Goal: Task Accomplishment & Management: Complete application form

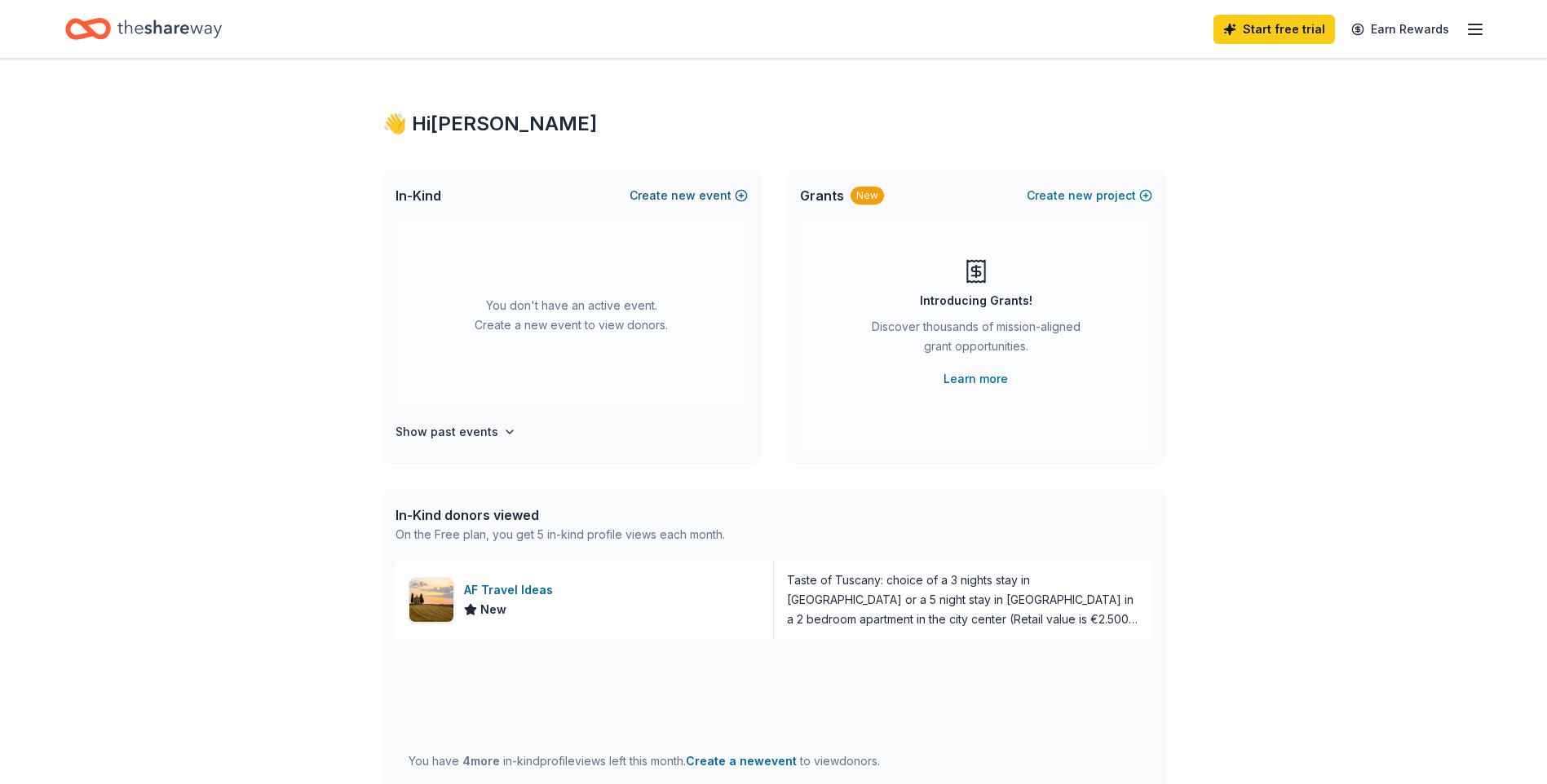
click at [696, 191] on span "new" at bounding box center [683, 196] width 25 height 20
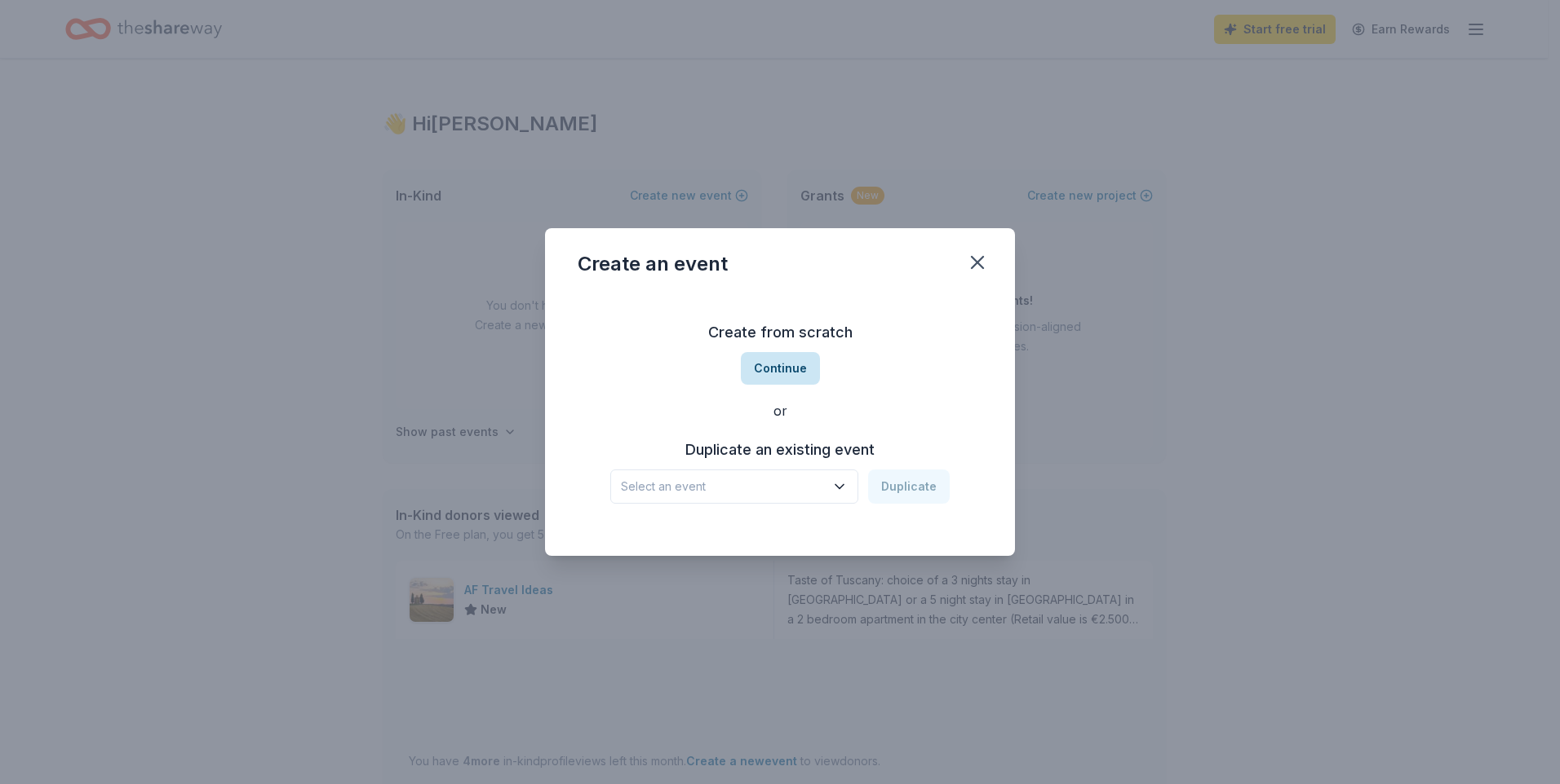
click at [787, 371] on button "Continue" at bounding box center [780, 369] width 79 height 33
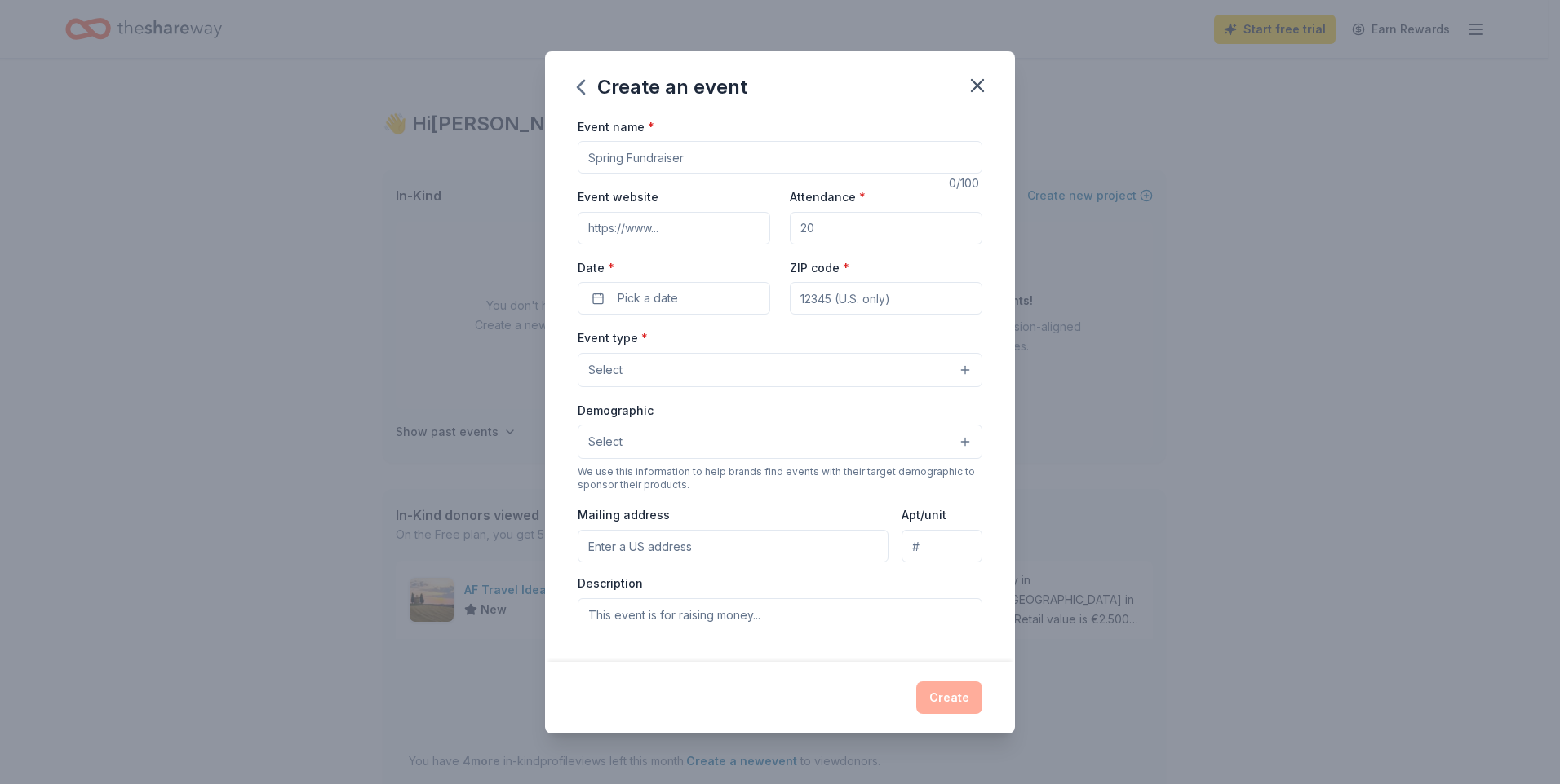
drag, startPoint x: 737, startPoint y: 163, endPoint x: 609, endPoint y: 155, distance: 128.2
click at [609, 155] on input "Event name *" at bounding box center [779, 157] width 404 height 33
drag, startPoint x: 708, startPoint y: 152, endPoint x: 718, endPoint y: 143, distance: 13.5
click at [659, 146] on input "Event name *" at bounding box center [779, 157] width 404 height 33
type input "Patriot Fitness Day"
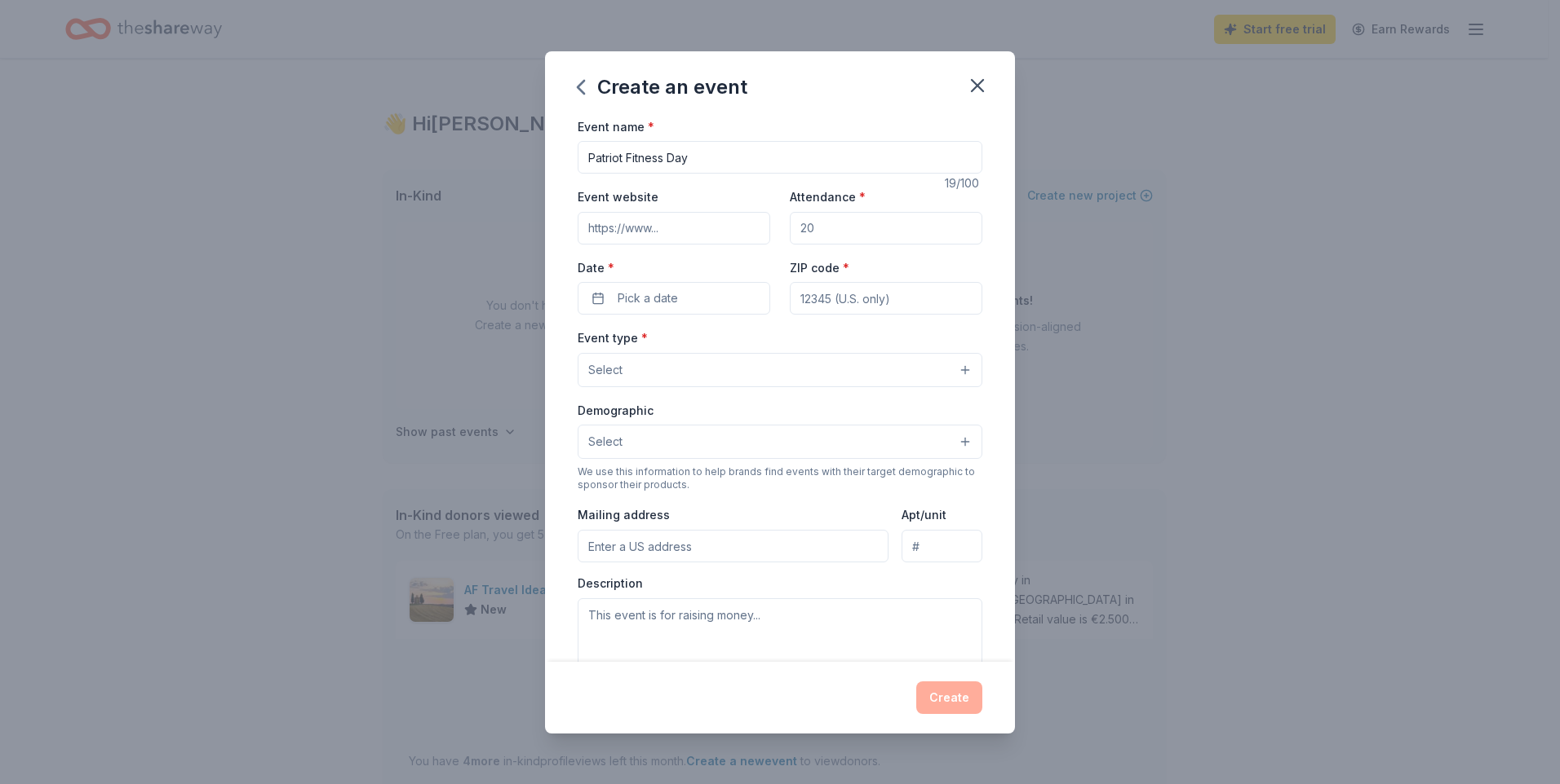
click at [709, 223] on input "Event website" at bounding box center [674, 228] width 192 height 33
click at [818, 223] on input "Attendance *" at bounding box center [886, 228] width 192 height 33
type input "400"
click at [727, 294] on button "Pick a date" at bounding box center [674, 299] width 192 height 33
click at [755, 335] on button "Go to next month" at bounding box center [759, 341] width 23 height 23
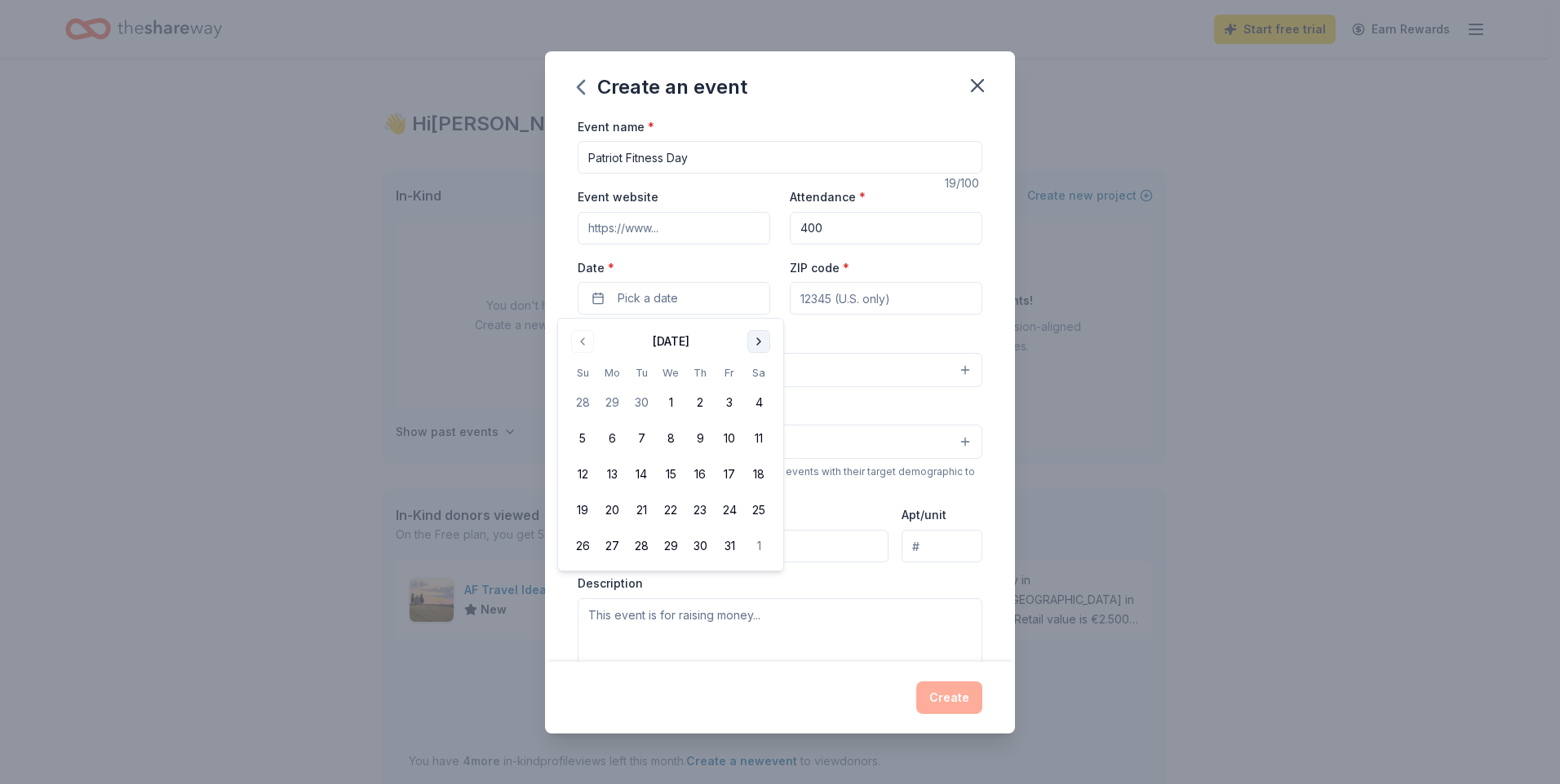
click at [756, 335] on button "Go to next month" at bounding box center [759, 341] width 23 height 23
click at [735, 538] on button "30" at bounding box center [729, 546] width 29 height 29
click at [836, 302] on input "ZIP code *" at bounding box center [886, 299] width 192 height 33
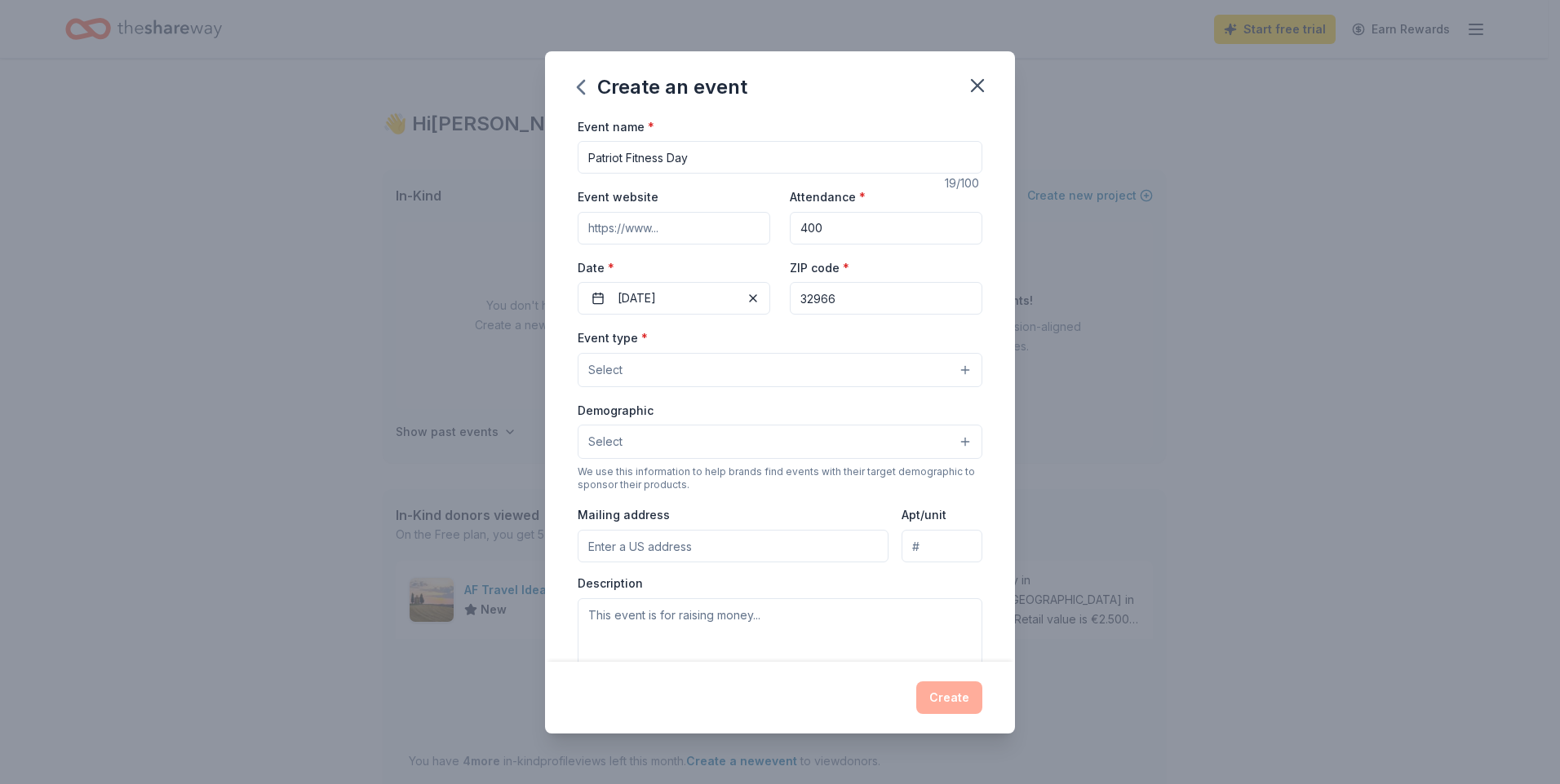
type input "32966"
click at [733, 365] on button "Select" at bounding box center [779, 371] width 404 height 34
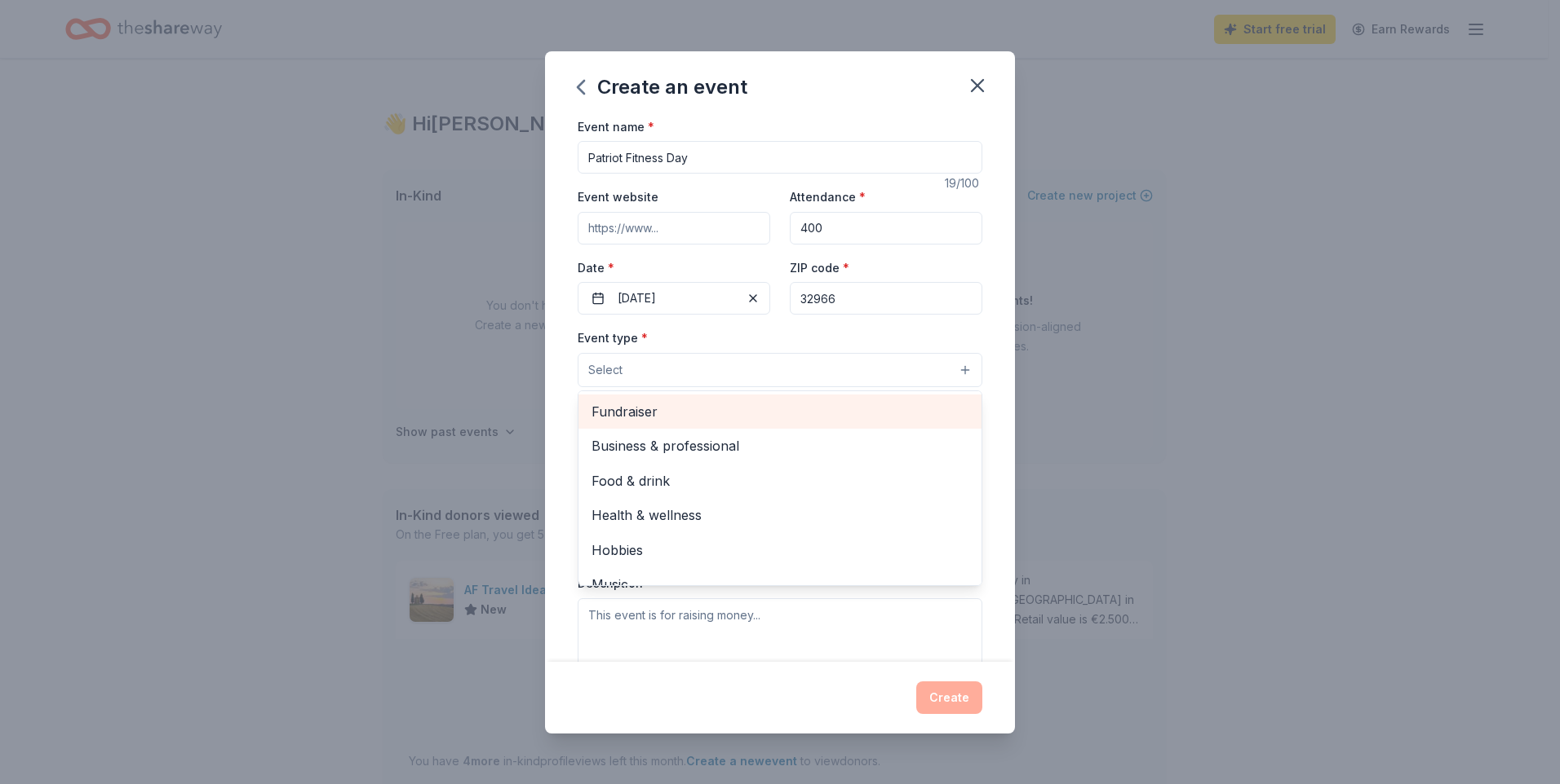
click at [712, 403] on span "Fundraiser" at bounding box center [779, 412] width 377 height 21
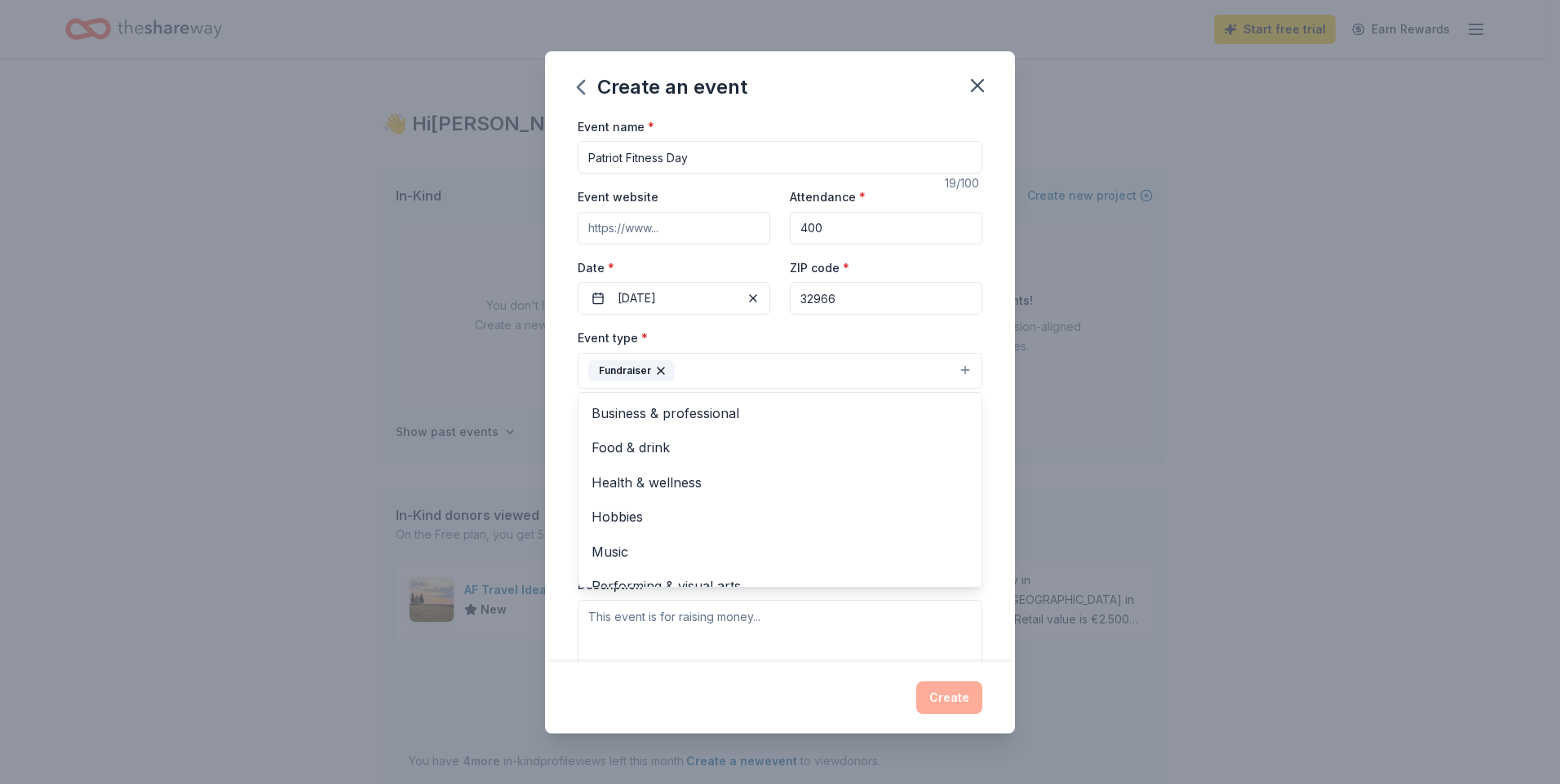
drag, startPoint x: 955, startPoint y: 454, endPoint x: 963, endPoint y: 480, distance: 27.2
click at [963, 480] on div "Business & professional Food & drink Health & wellness Hobbies Music Performing…" at bounding box center [779, 490] width 404 height 196
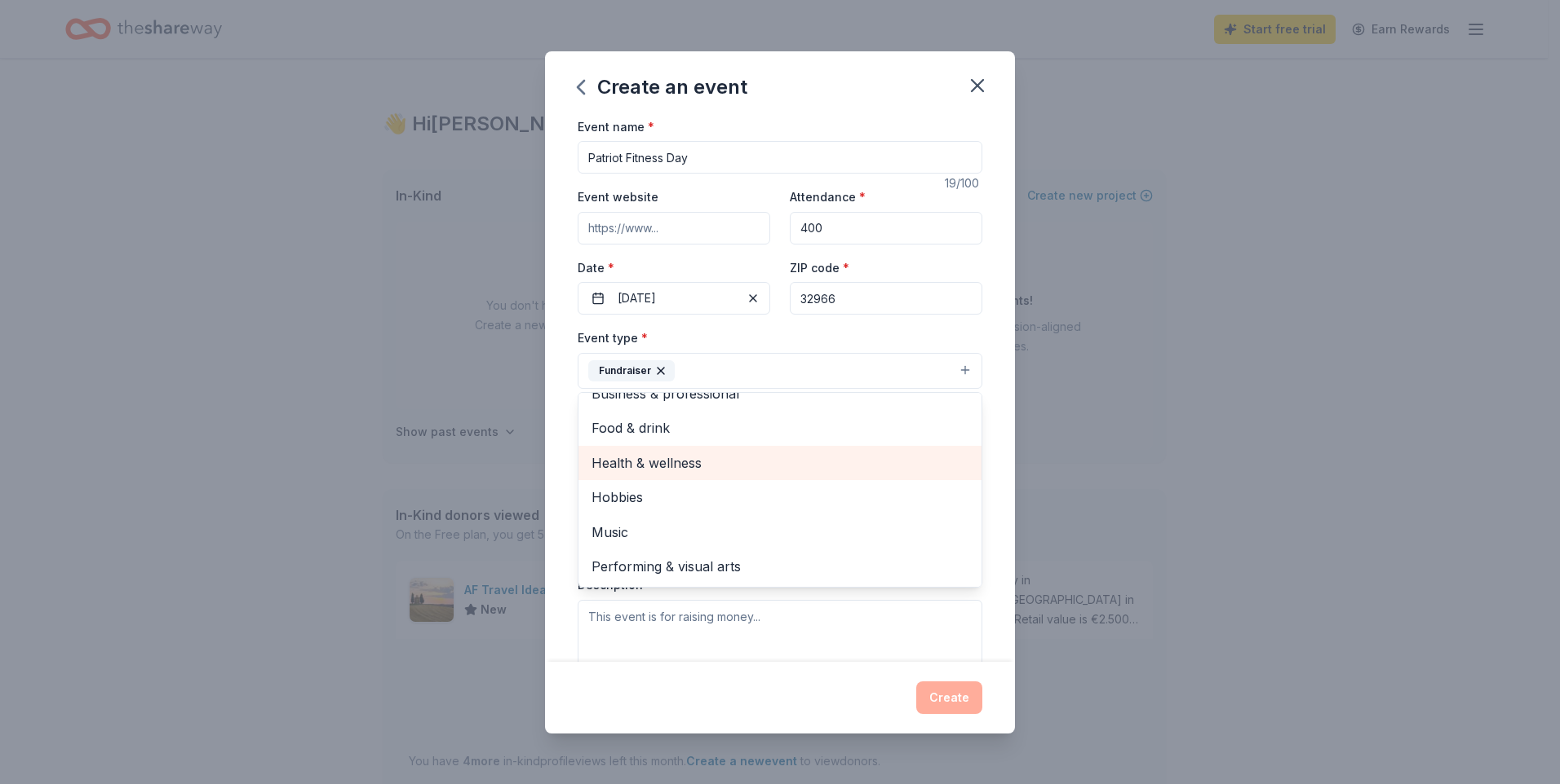
click at [768, 464] on span "Health & wellness" at bounding box center [779, 463] width 377 height 21
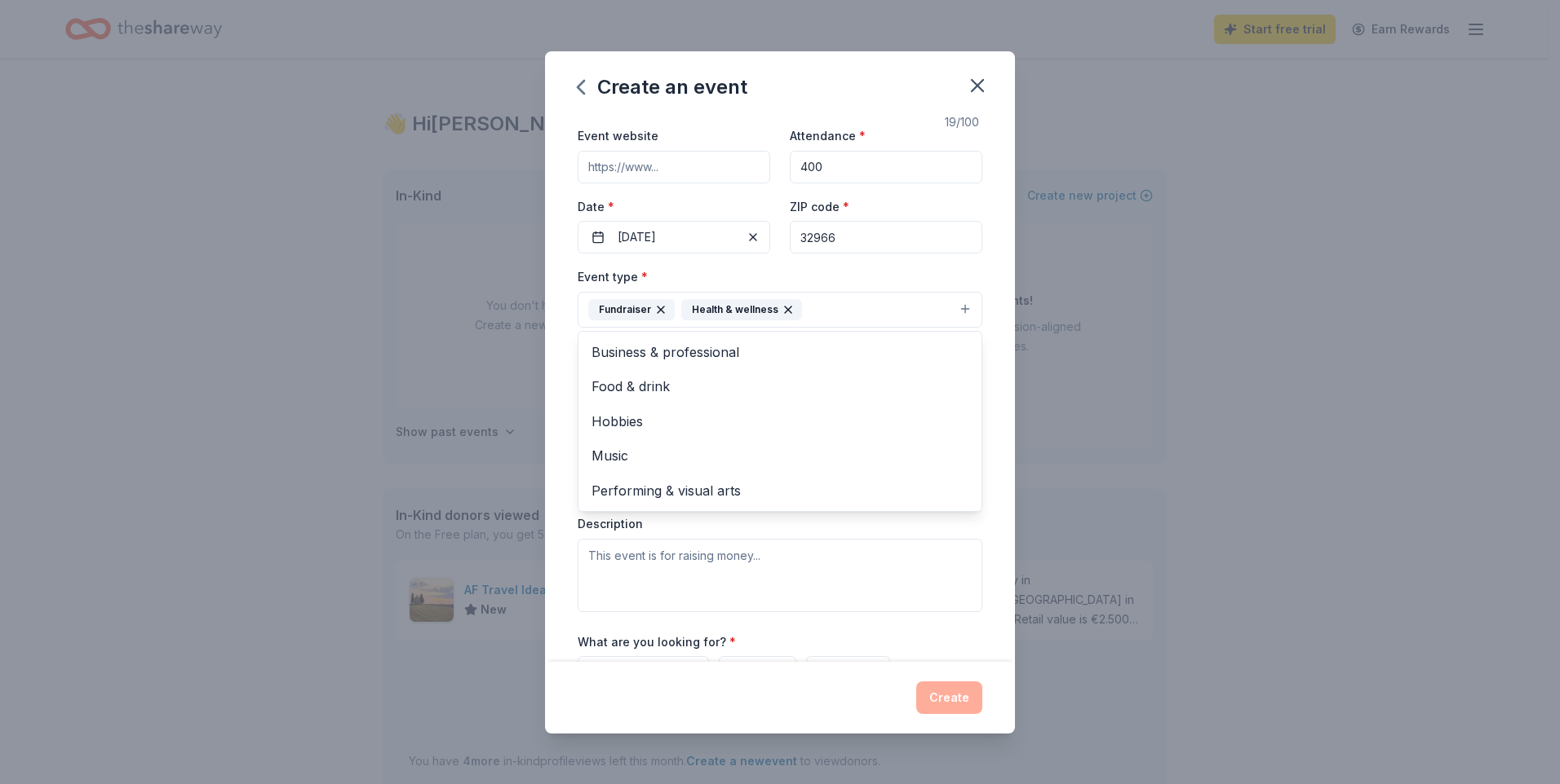
scroll to position [75, 0]
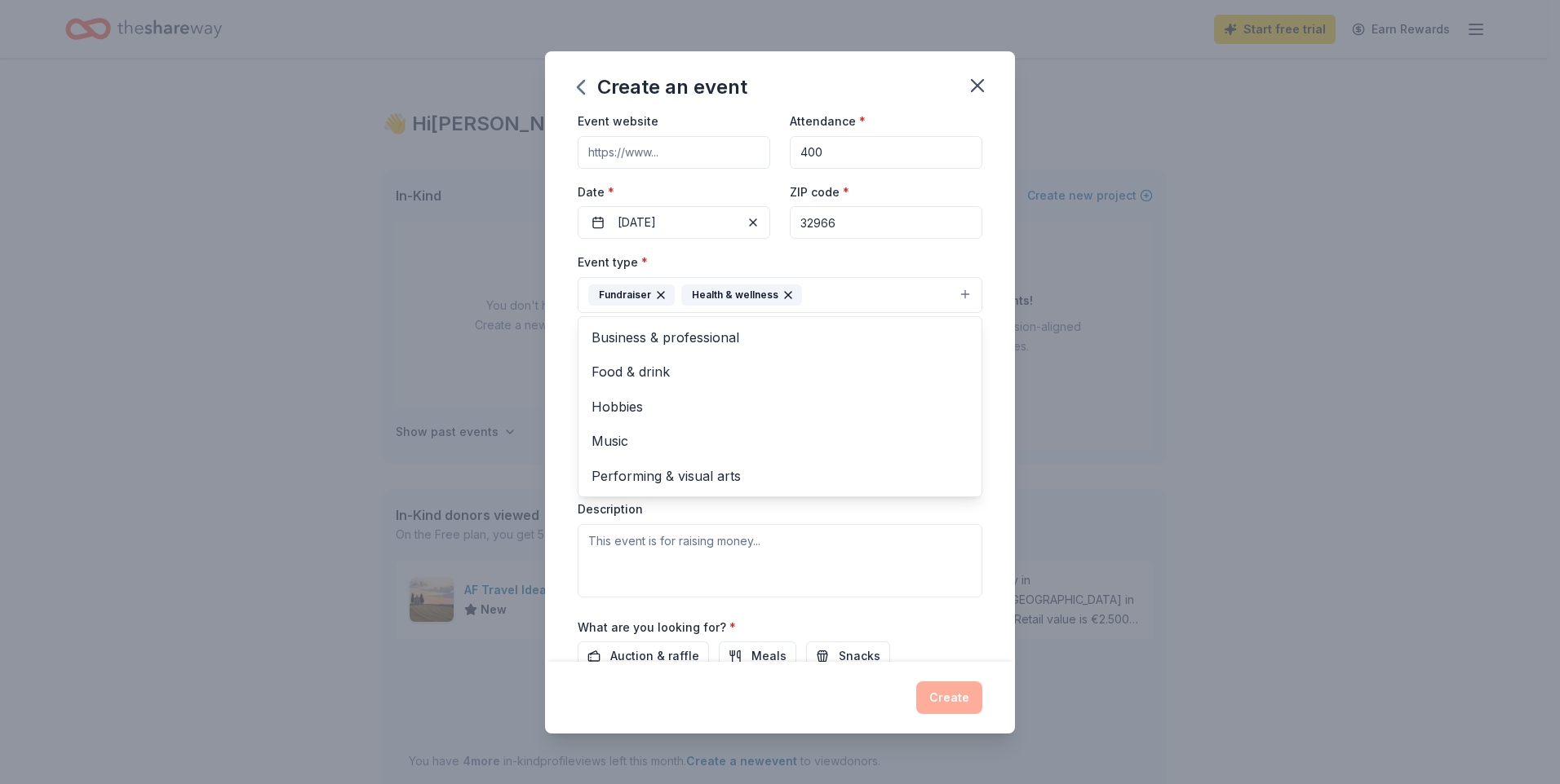
click at [957, 503] on div "Event type * Fundraiser Health & wellness Business & professional Food & drink …" at bounding box center [779, 425] width 404 height 345
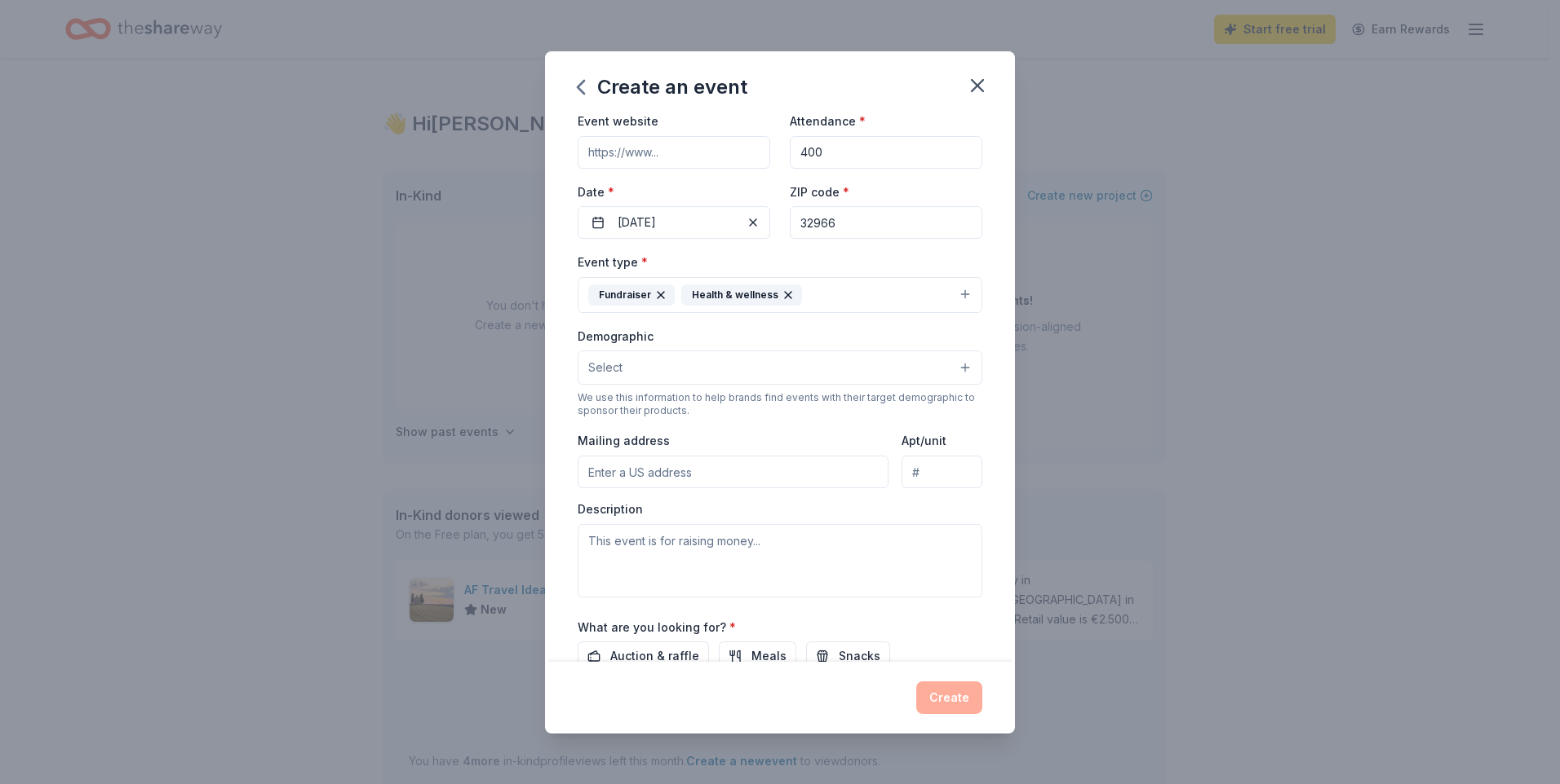
click at [787, 376] on button "Select" at bounding box center [779, 368] width 404 height 34
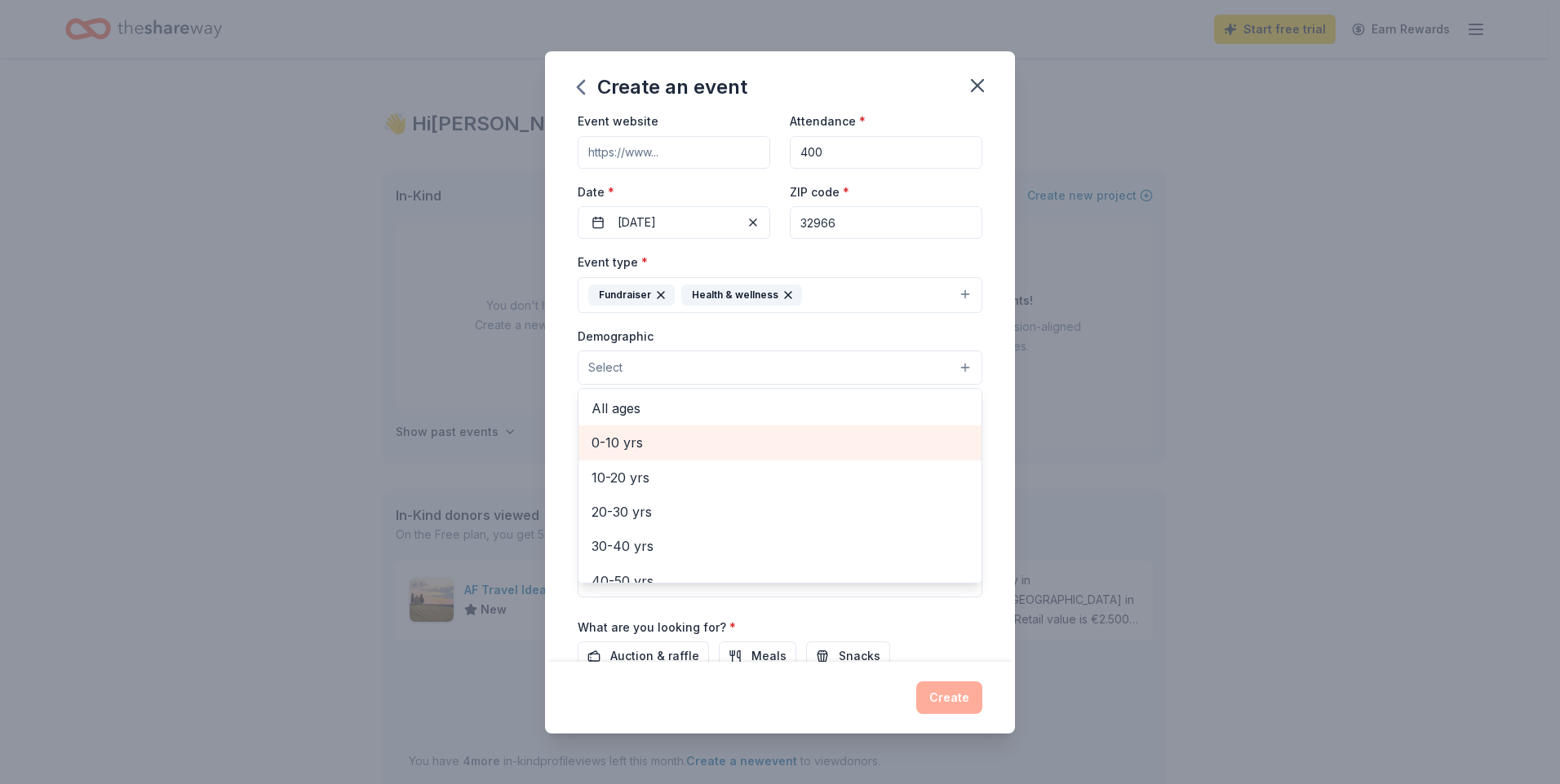
click at [658, 435] on span "0-10 yrs" at bounding box center [779, 443] width 377 height 21
click at [660, 454] on span "10-20 yrs" at bounding box center [779, 444] width 377 height 21
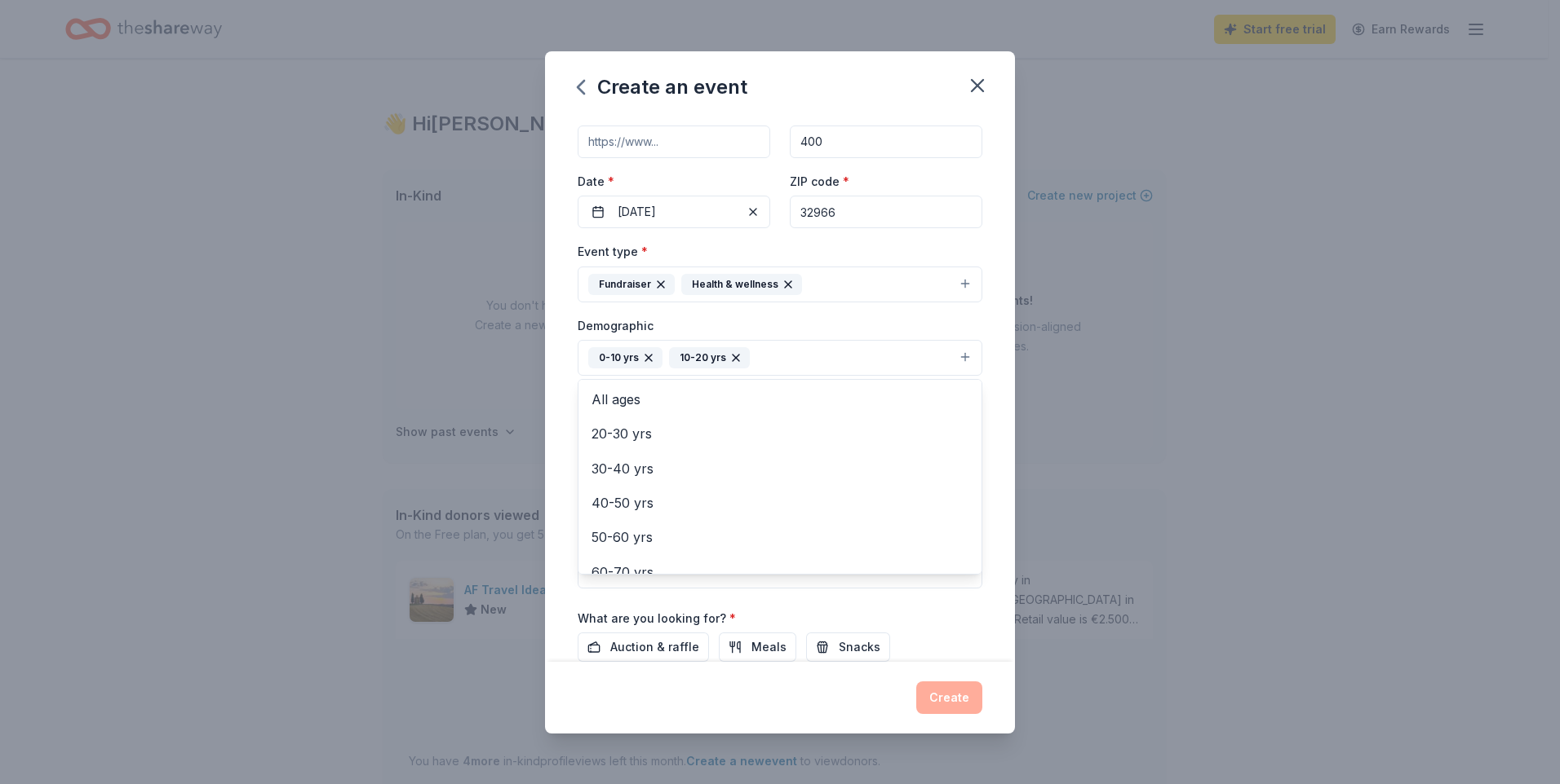
scroll to position [89, 0]
click at [989, 519] on div "Event name * Patriot Fitness Day 19 /100 Event website Attendance * 400 Date * …" at bounding box center [780, 389] width 470 height 546
click at [808, 464] on input "Mailing address" at bounding box center [733, 461] width 311 height 33
type input "1115 58th Avenue"
type input "Vero Beach"
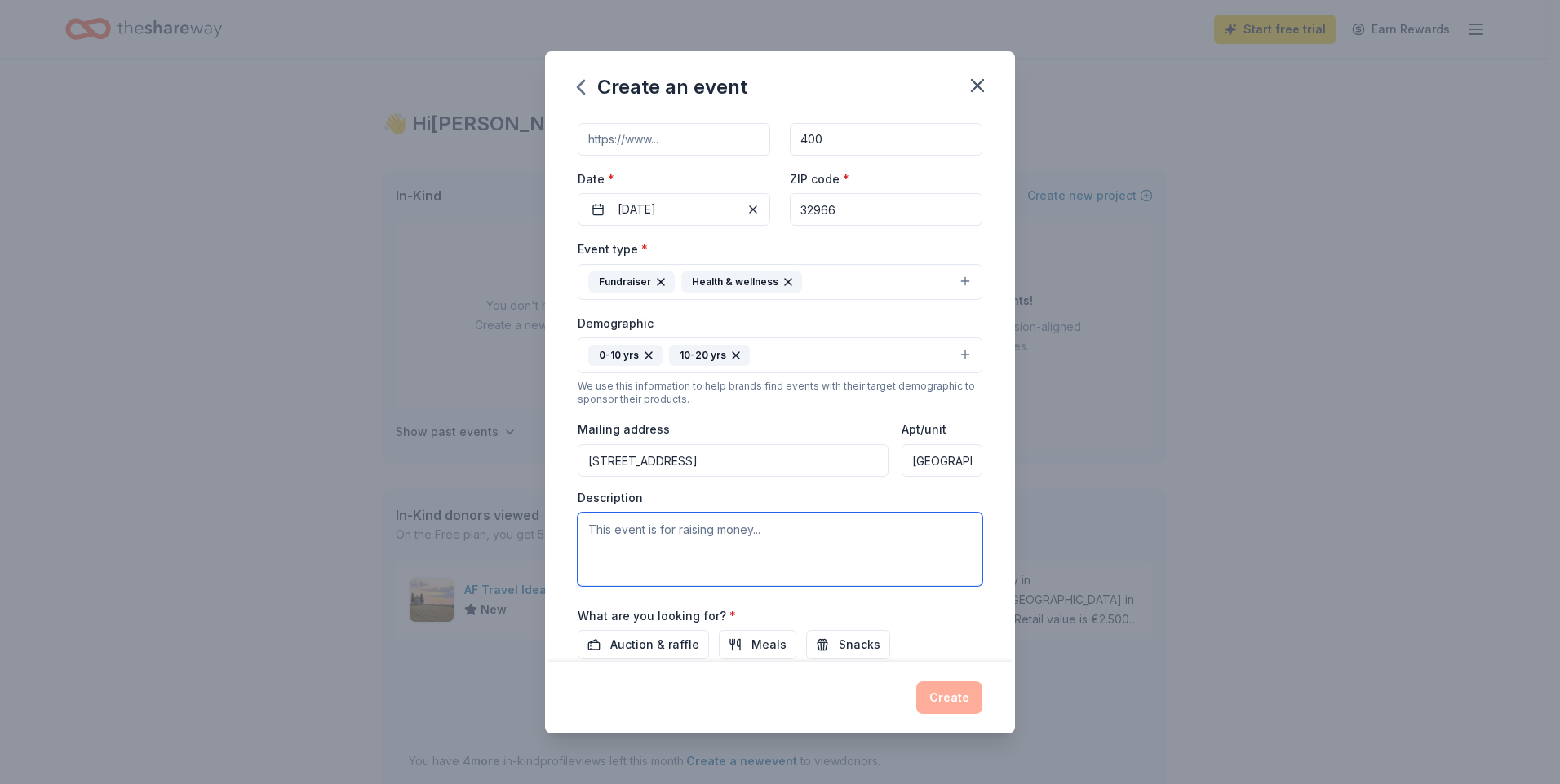
click at [820, 520] on textarea at bounding box center [779, 550] width 404 height 74
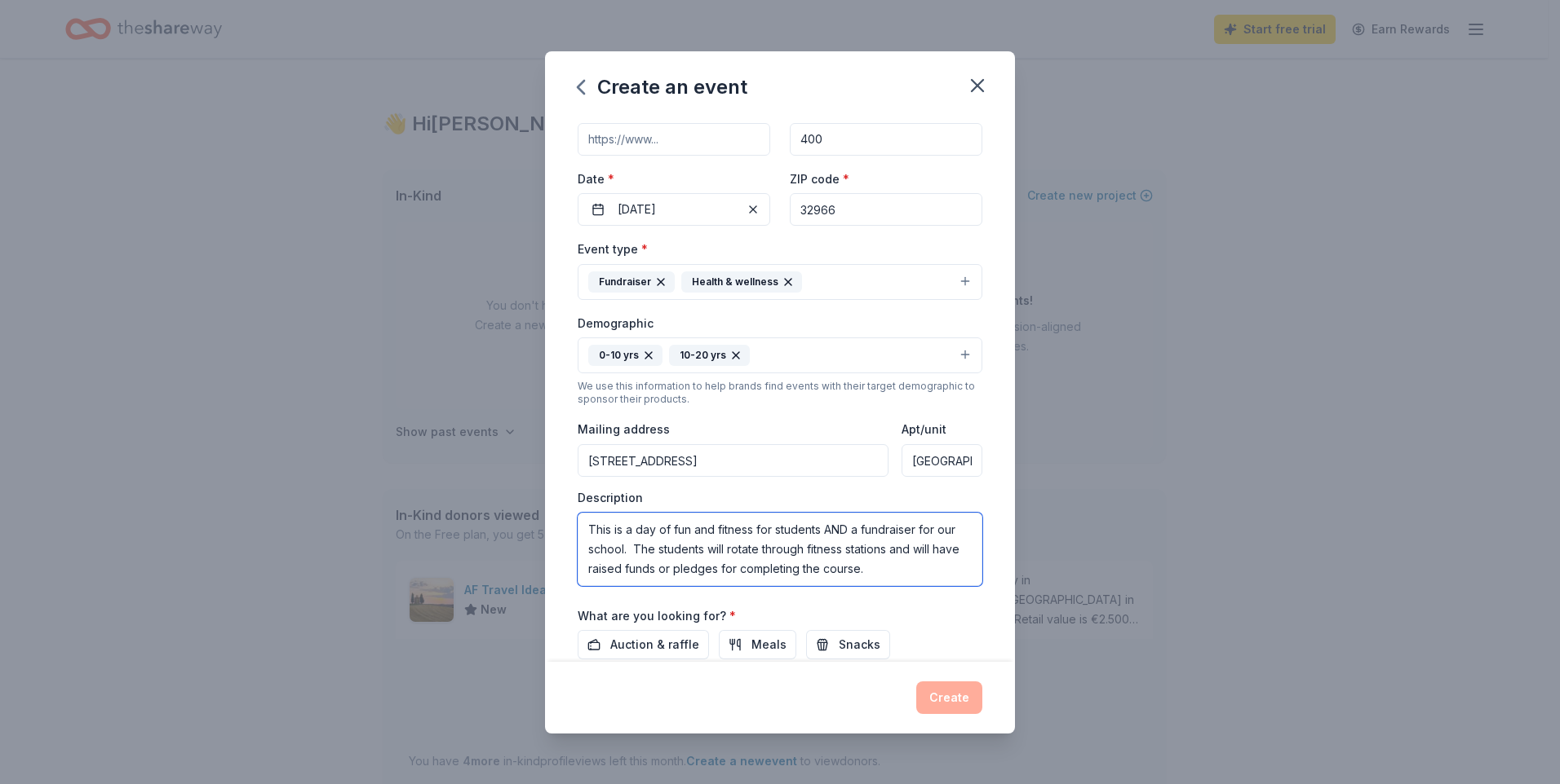
type textarea "This is a day of fun and fitness for students AND a fundraiser for our school. …"
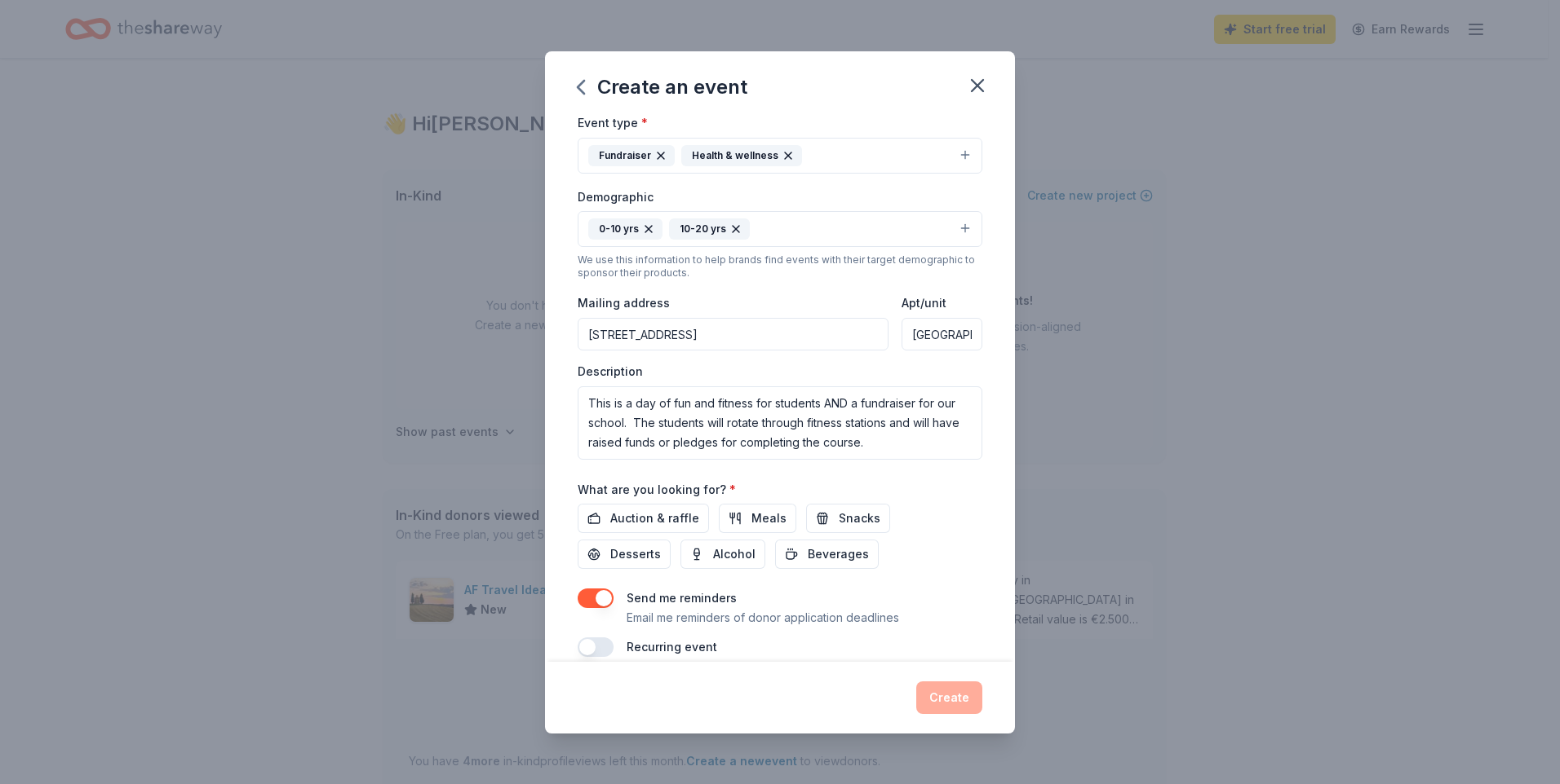
scroll to position [216, 0]
click at [846, 552] on span "Beverages" at bounding box center [837, 553] width 61 height 20
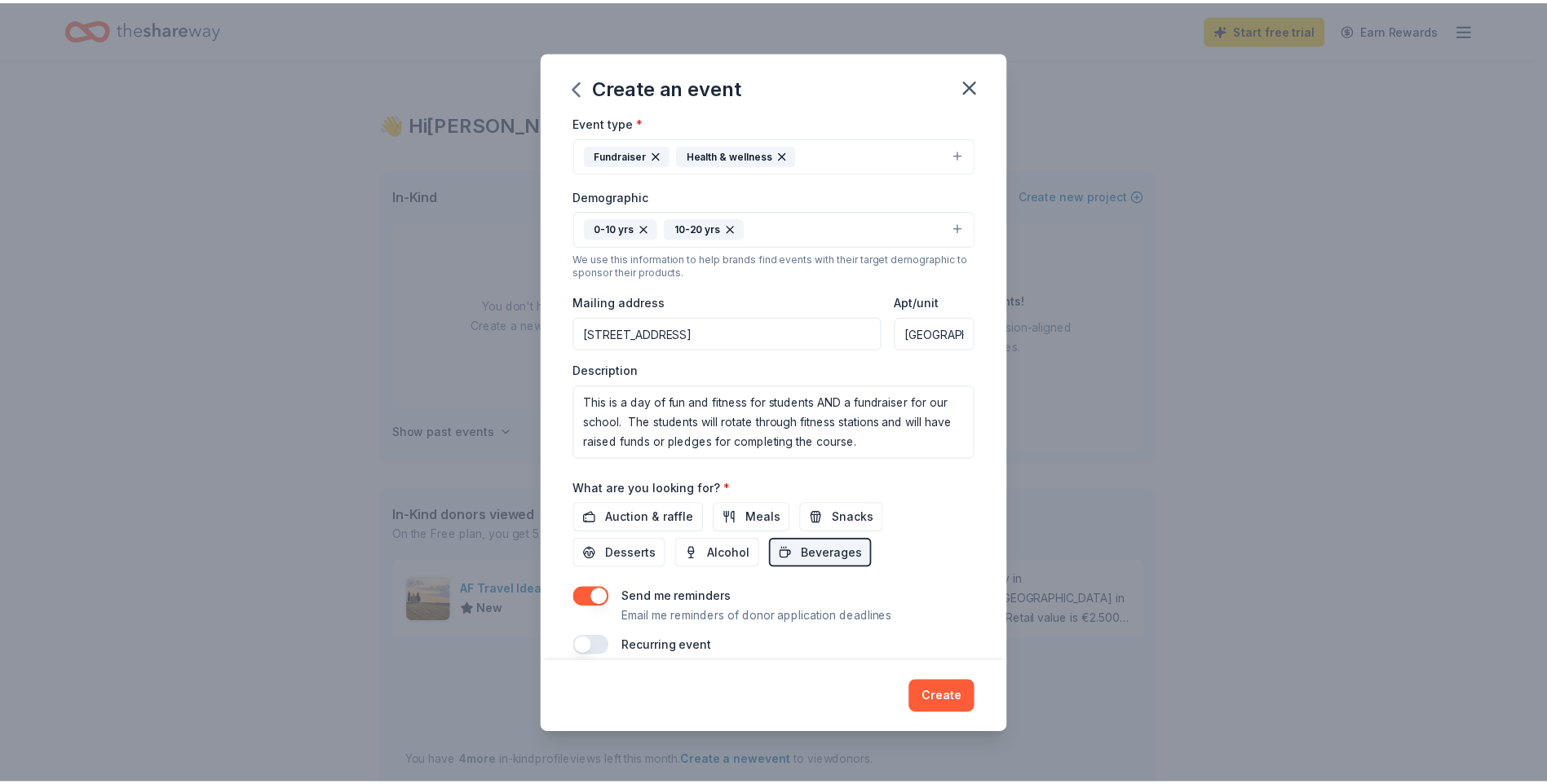
scroll to position [237, 0]
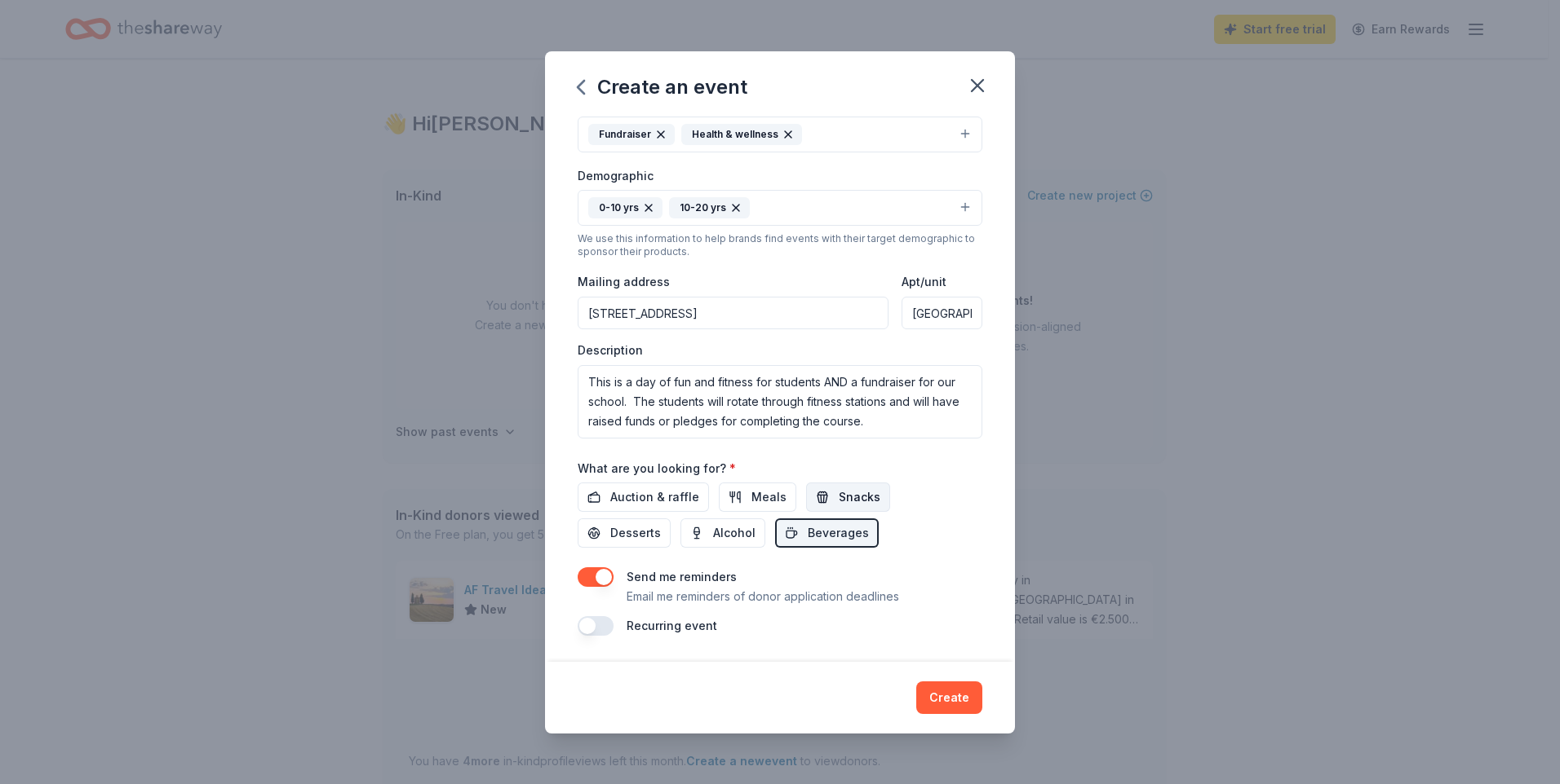
click at [866, 485] on button "Snacks" at bounding box center [848, 498] width 84 height 29
click at [964, 698] on button "Create" at bounding box center [949, 698] width 66 height 33
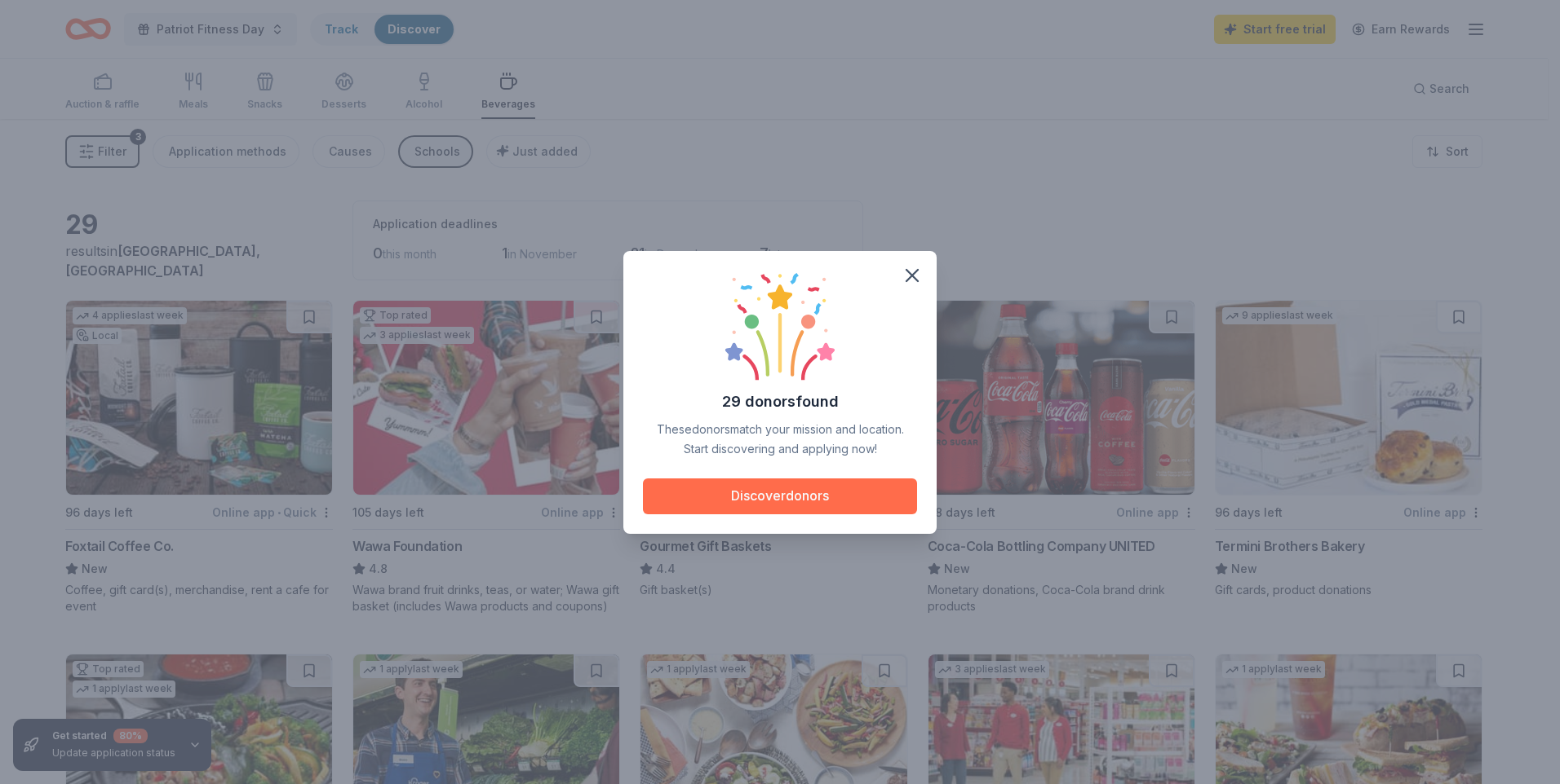
click at [825, 487] on button "Discover donors" at bounding box center [779, 497] width 274 height 36
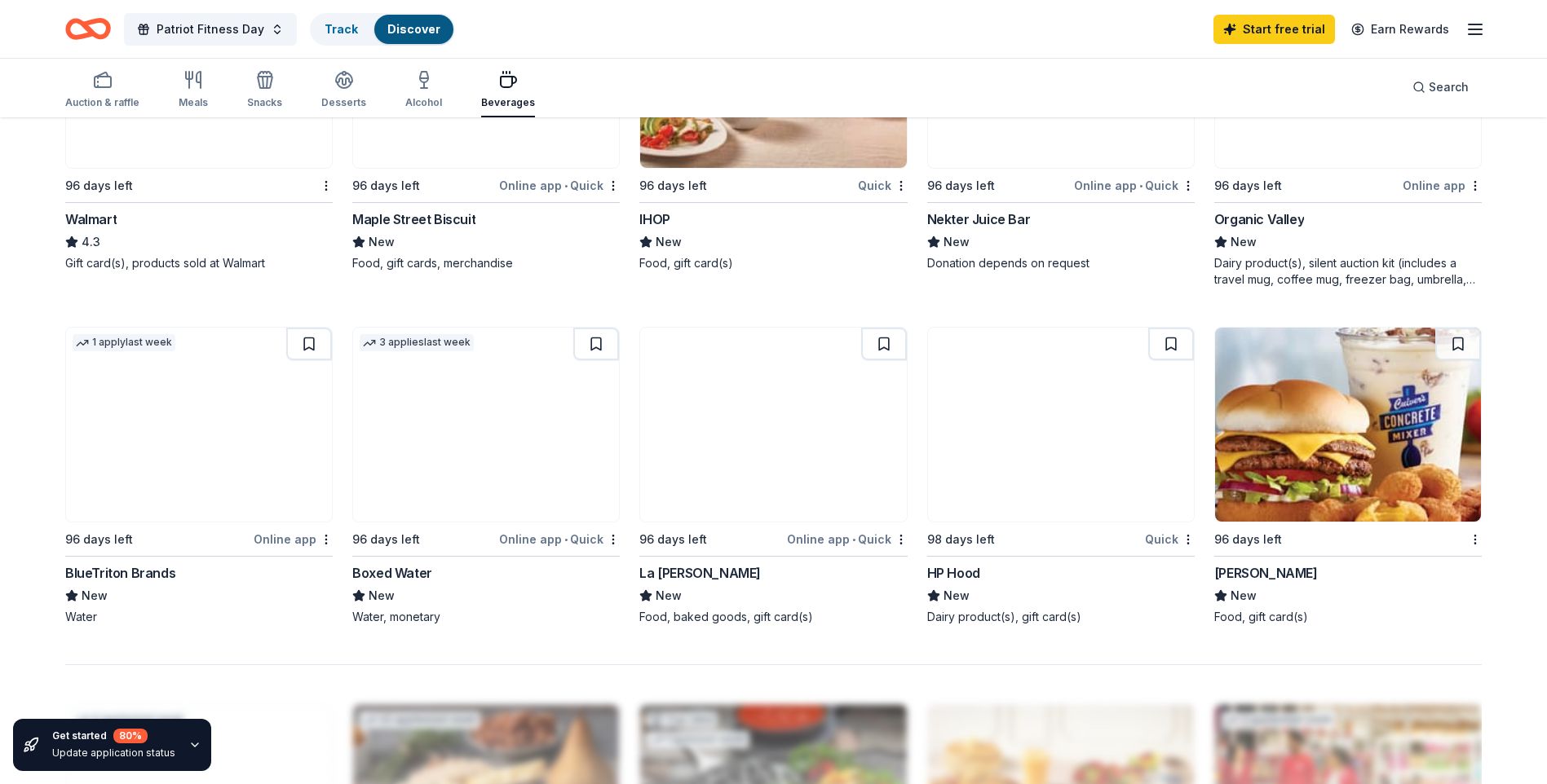
scroll to position [1037, 0]
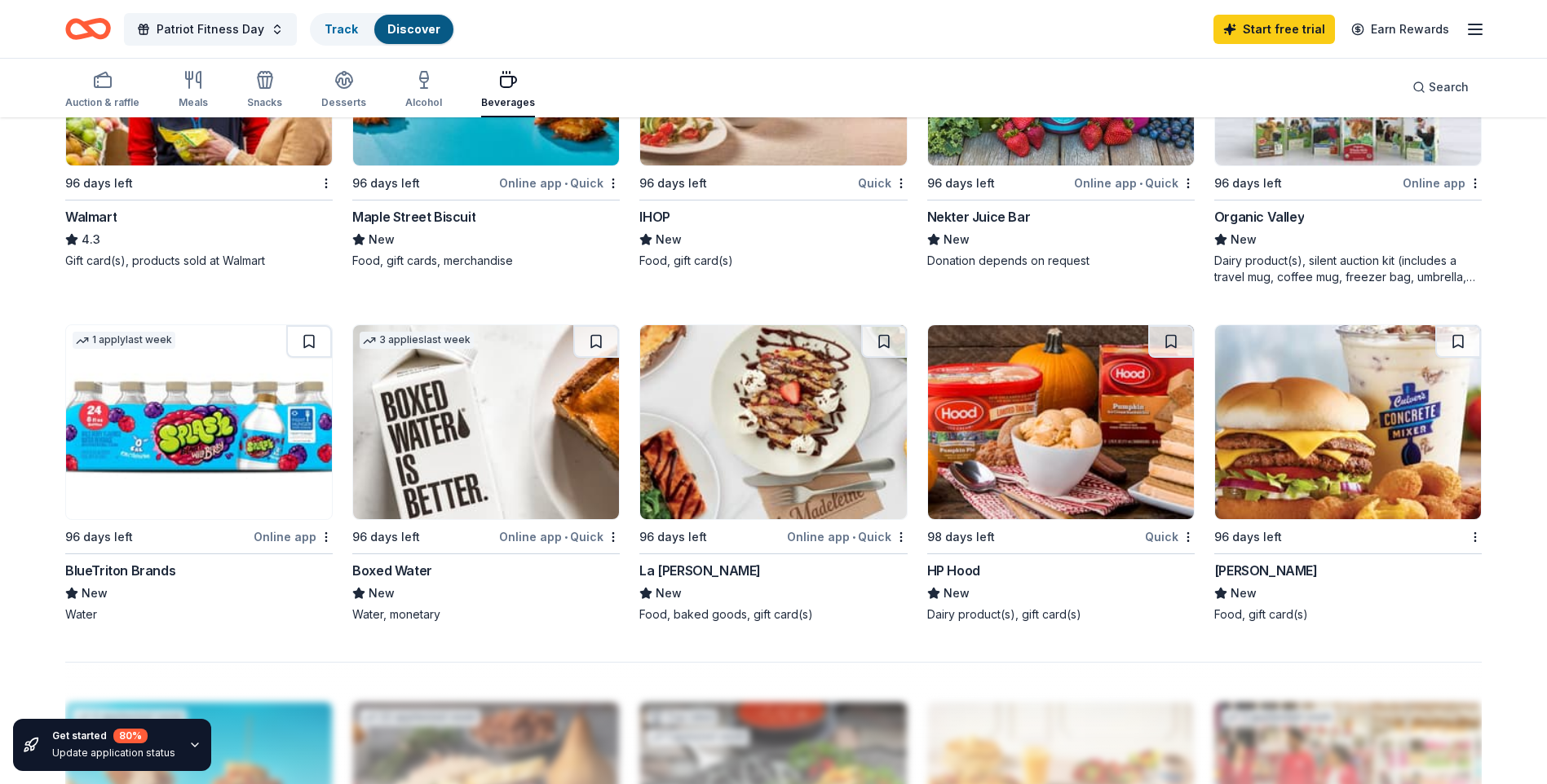
click at [153, 564] on div "BlueTriton Brands" at bounding box center [120, 570] width 110 height 20
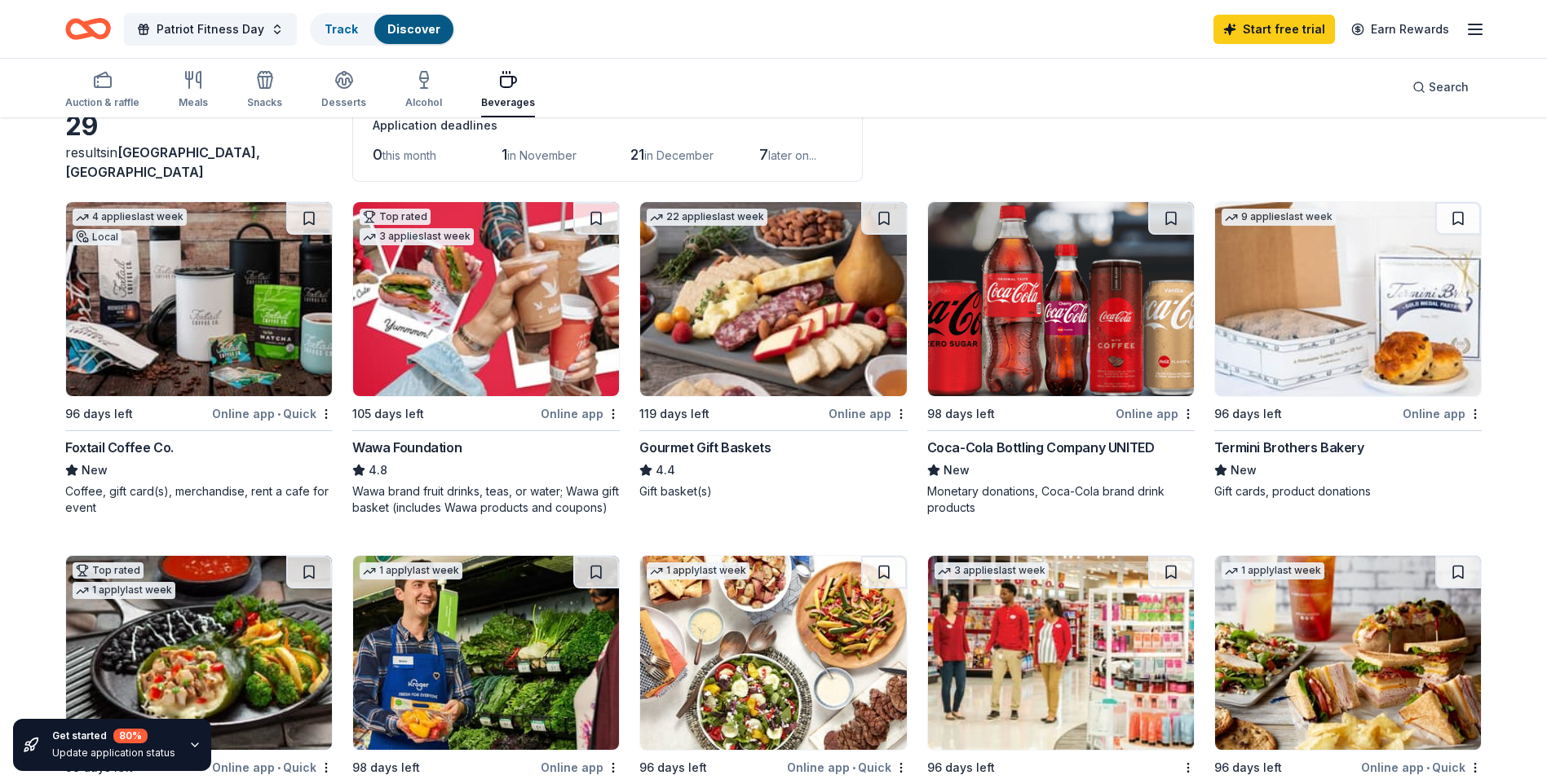
scroll to position [70, 0]
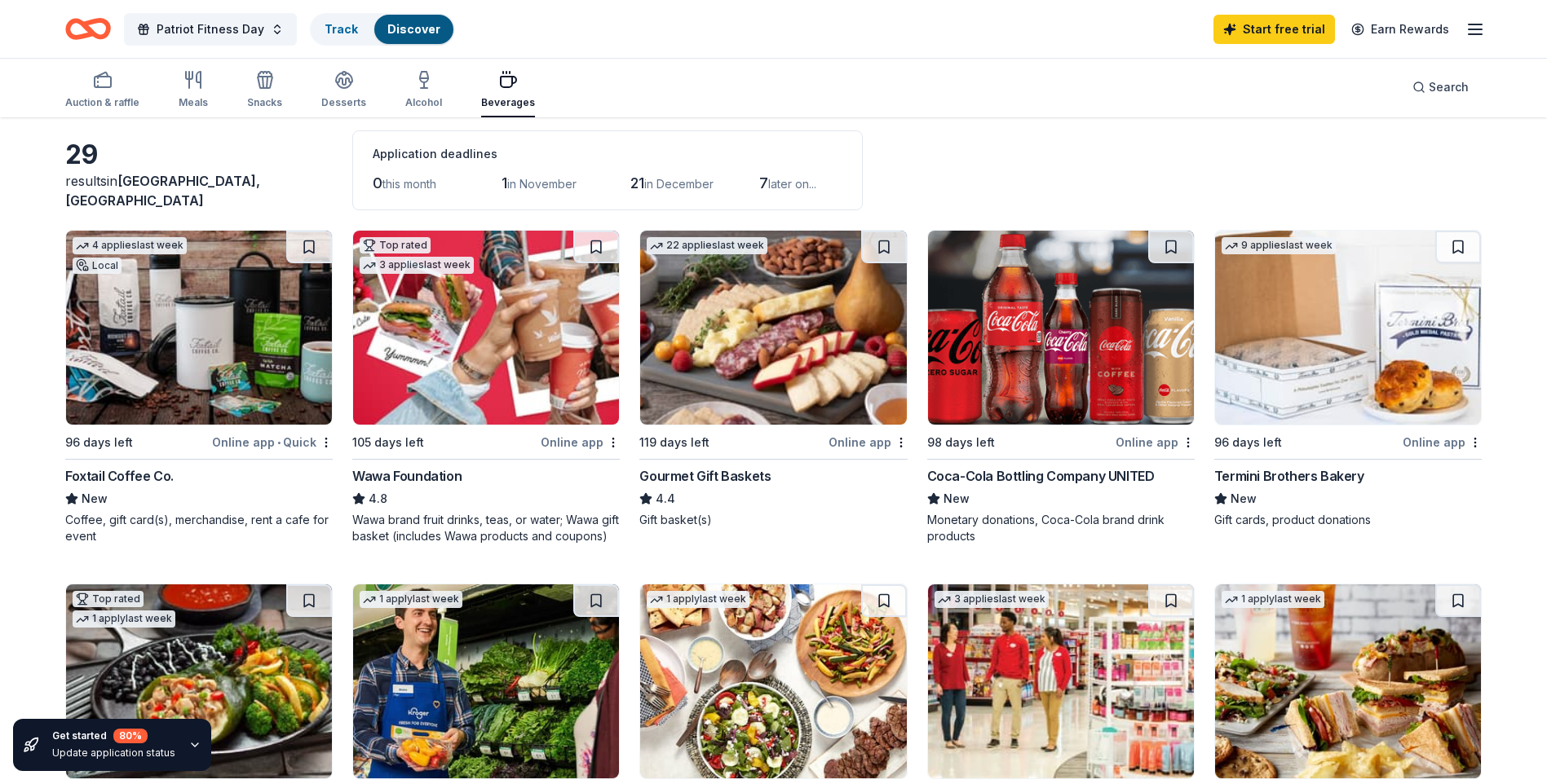
click at [1477, 27] on icon "button" at bounding box center [1475, 29] width 20 height 20
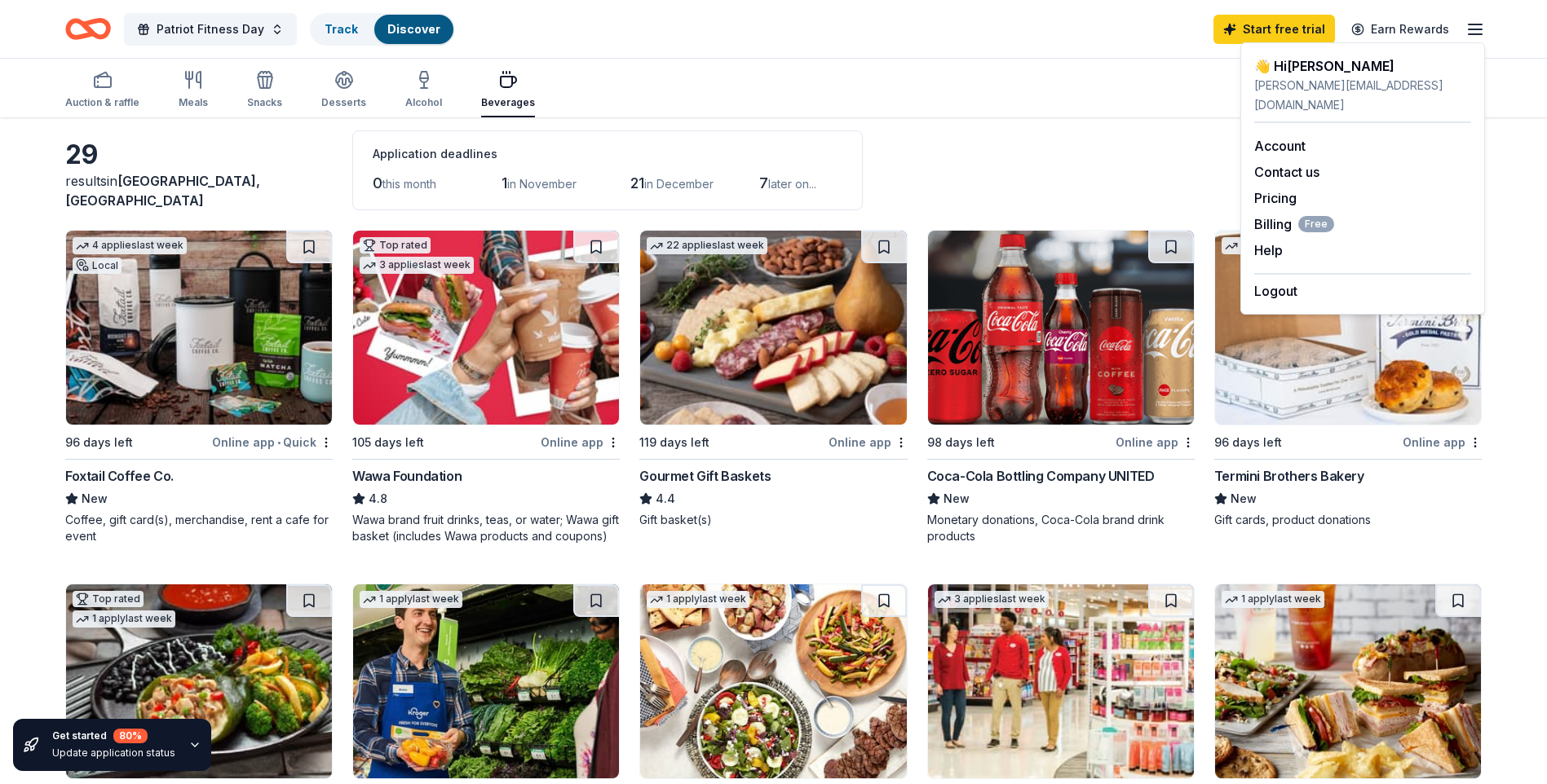
click at [762, 71] on div "Auction & raffle Meals Snacks Desserts Alcohol Beverages Search" at bounding box center [773, 87] width 1417 height 60
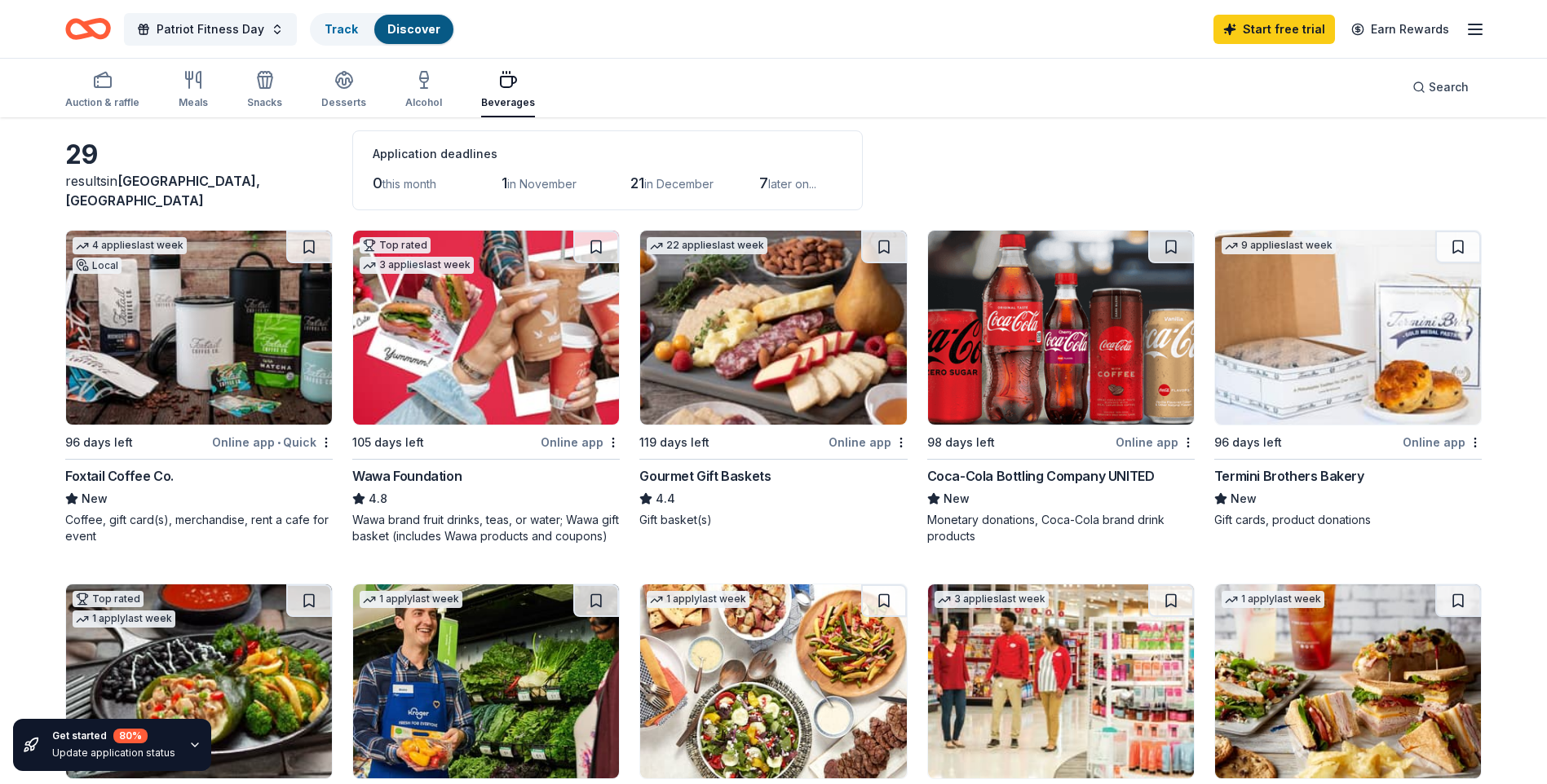
scroll to position [0, 0]
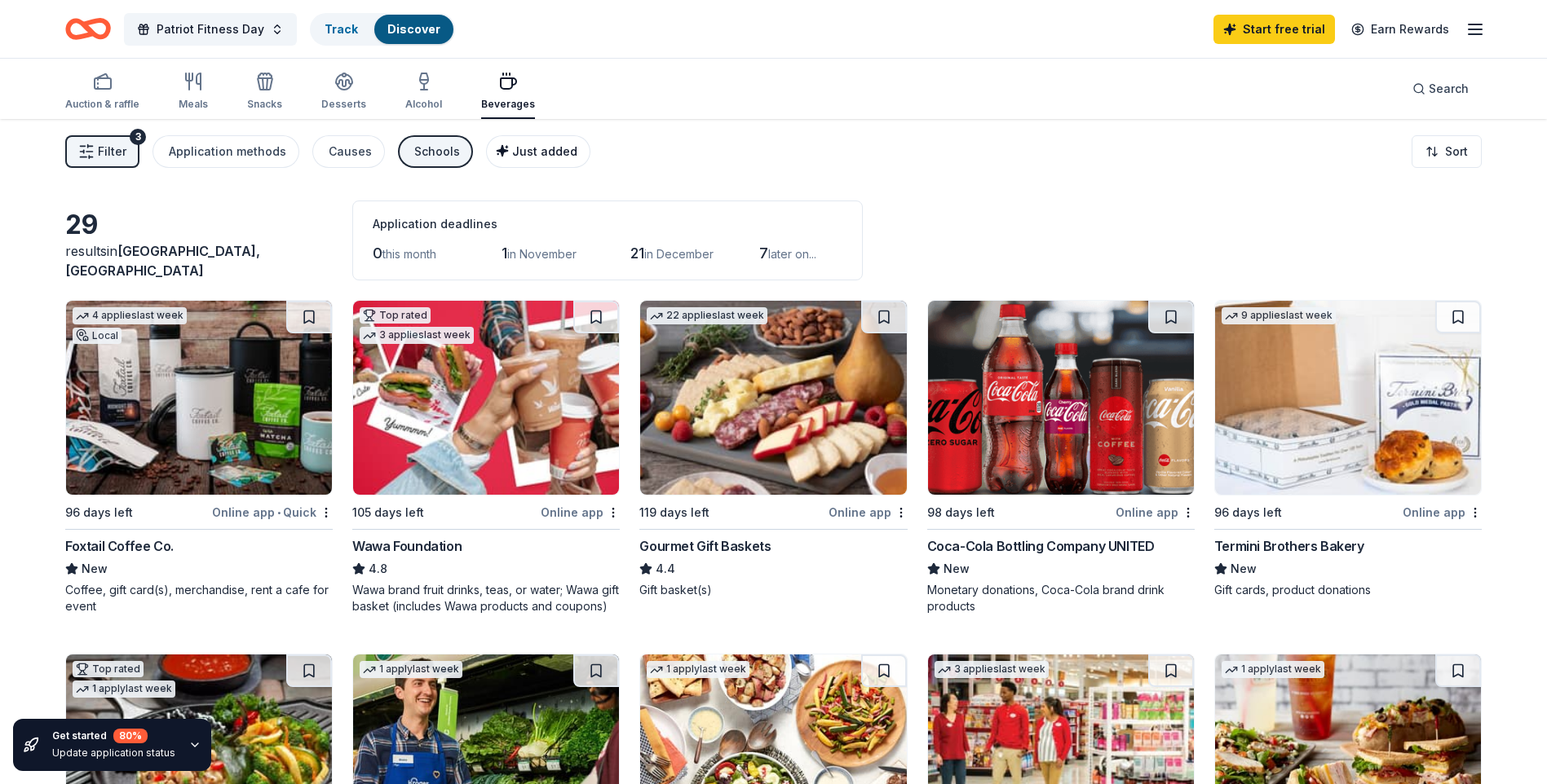
click at [547, 157] on span "Just added" at bounding box center [545, 151] width 65 height 14
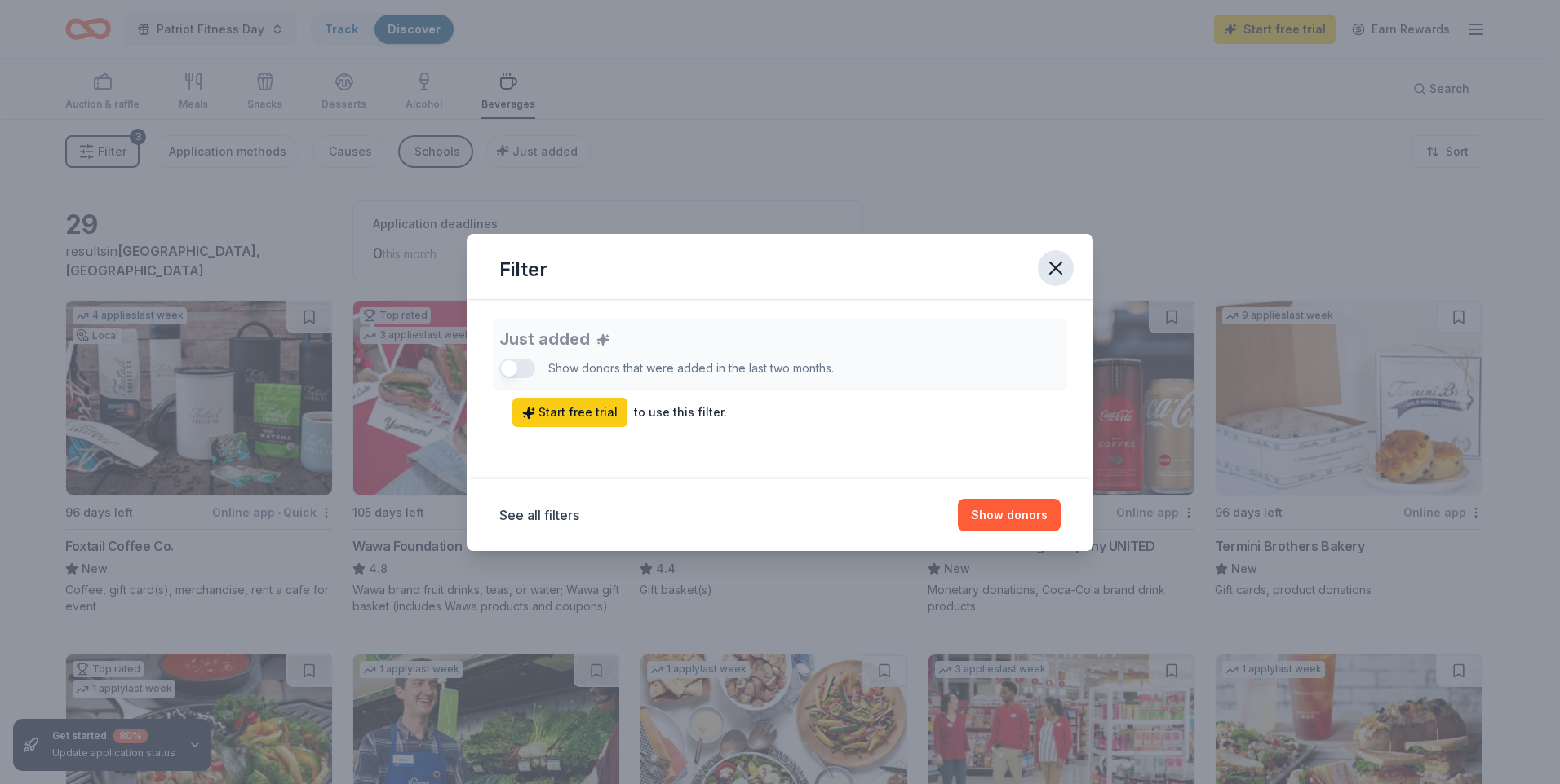
click at [1056, 268] on icon "button" at bounding box center [1055, 268] width 11 height 11
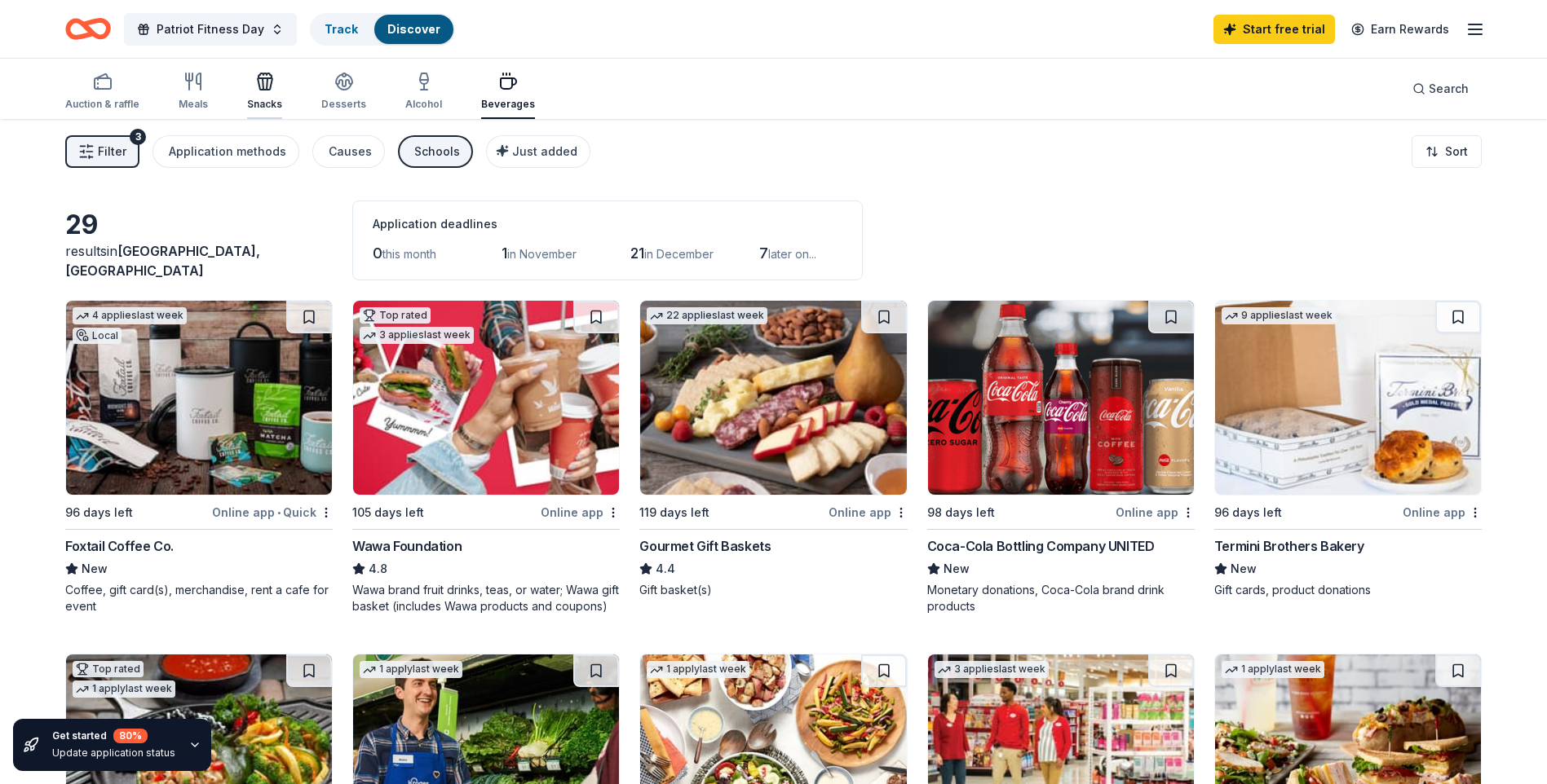
click at [265, 98] on div "Snacks" at bounding box center [264, 104] width 35 height 13
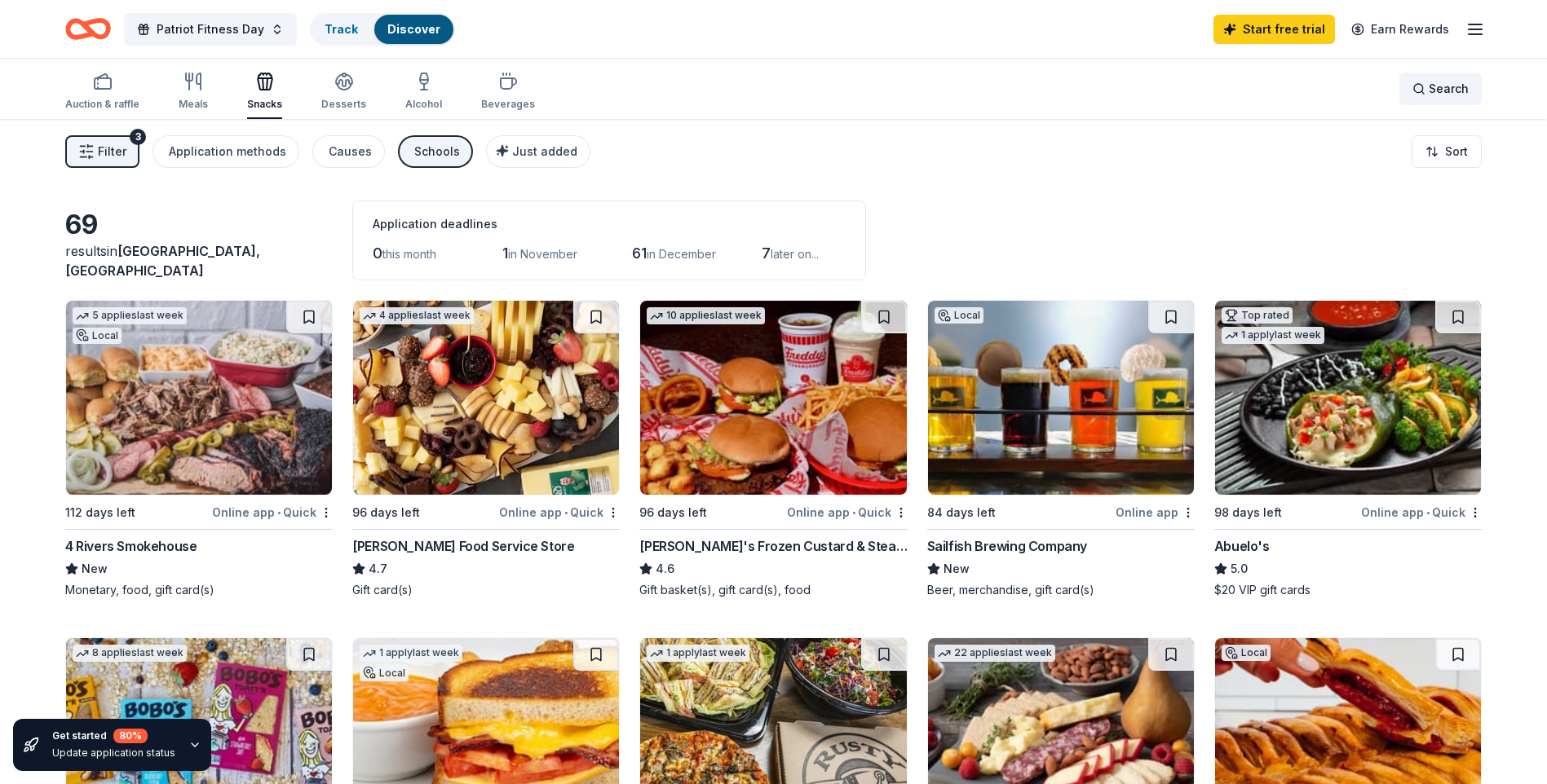
click at [1445, 91] on span "Search" at bounding box center [1448, 88] width 40 height 20
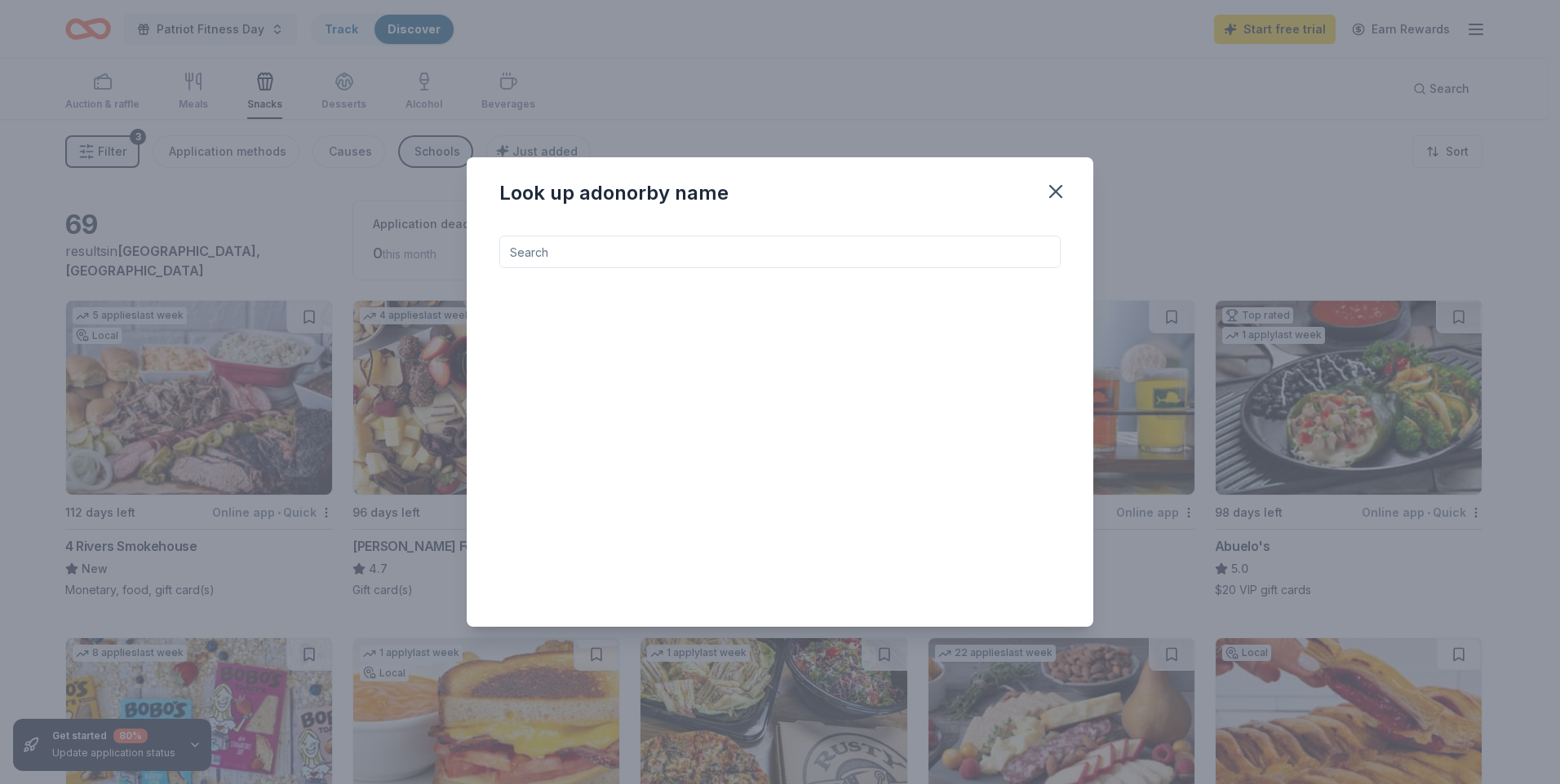
click at [832, 255] on input at bounding box center [780, 252] width 561 height 33
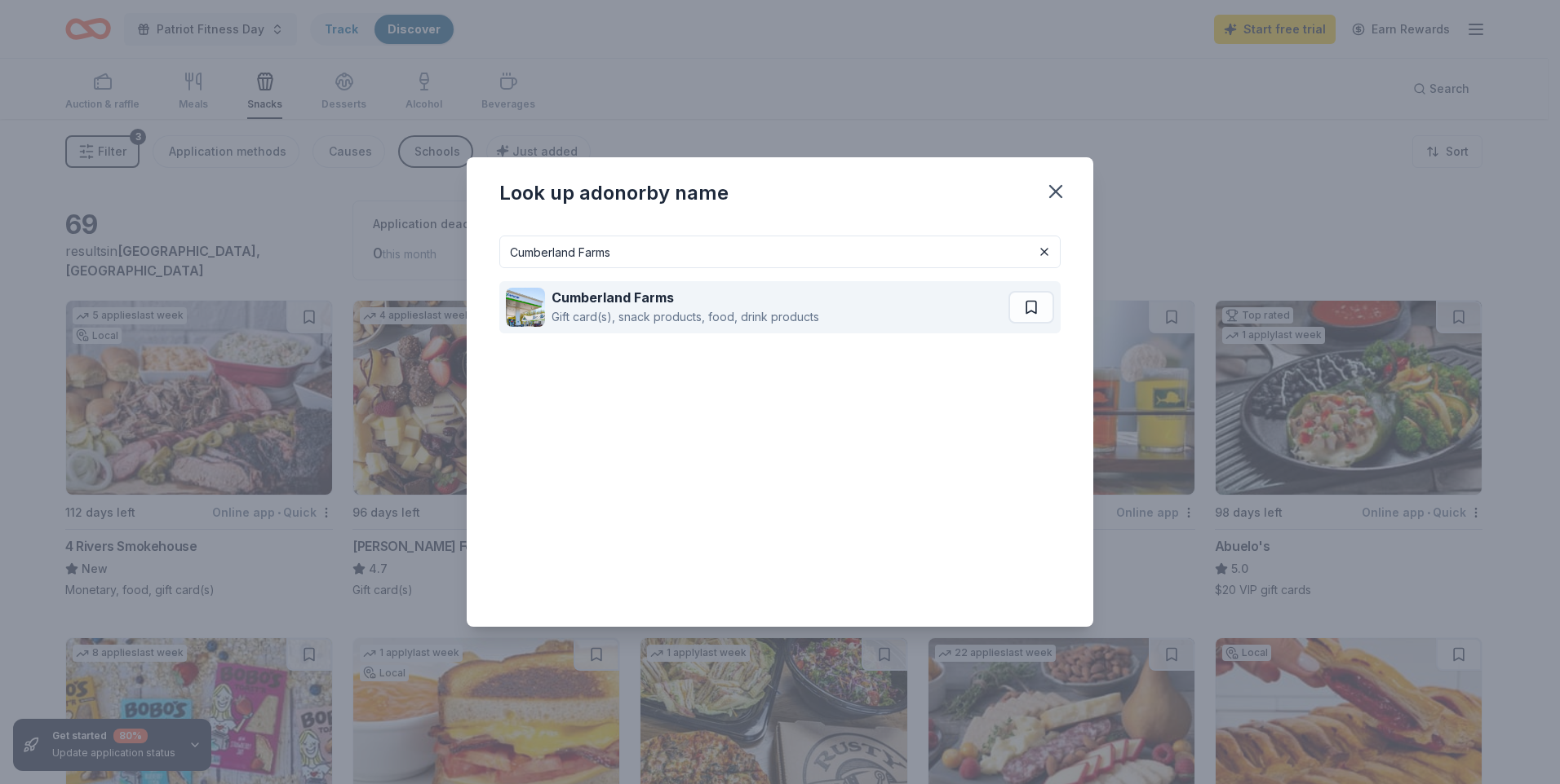
type input "Cumberland Farms"
click at [784, 298] on div "Cumberland Farms" at bounding box center [686, 298] width 268 height 20
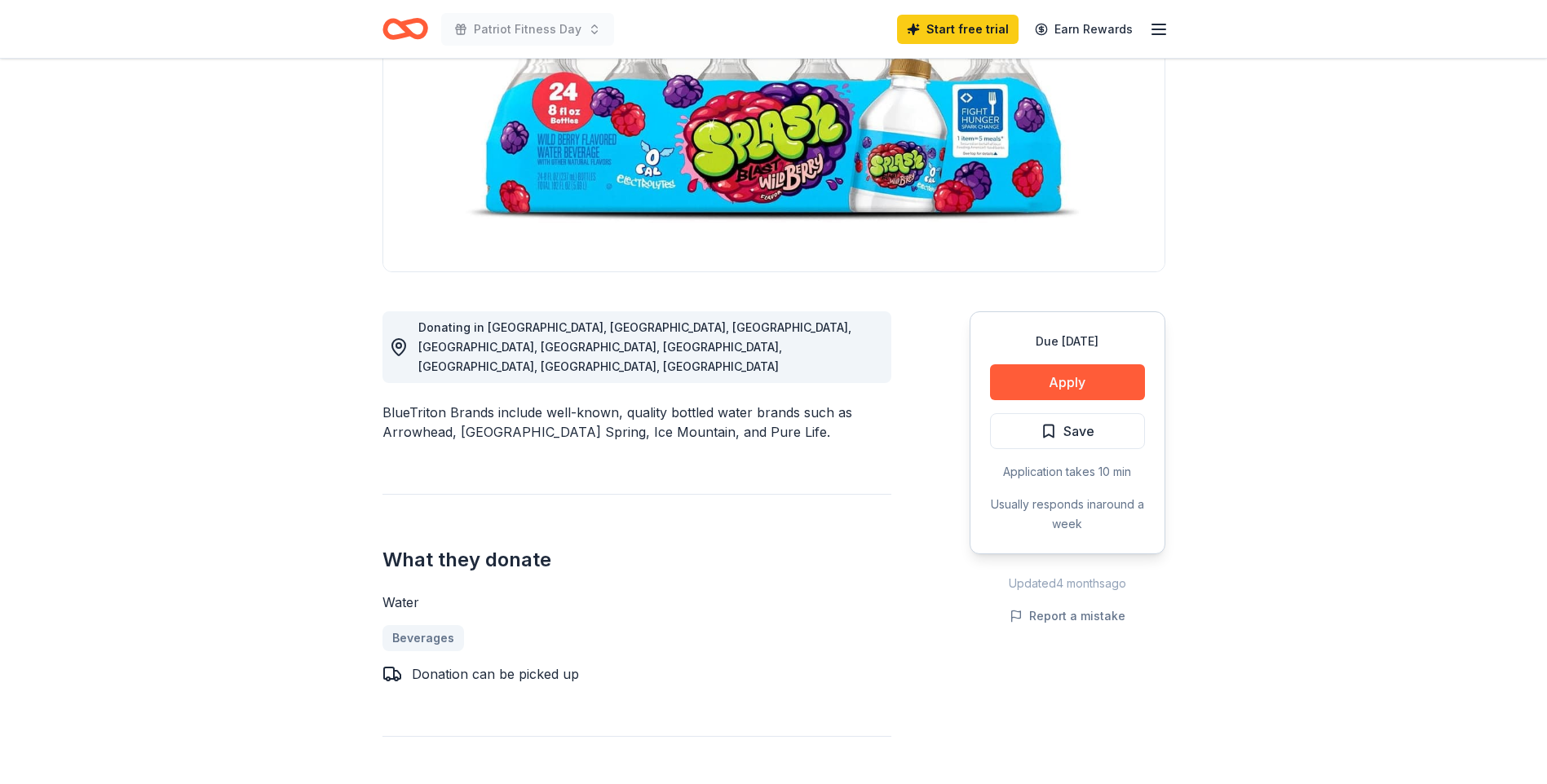
scroll to position [235, 0]
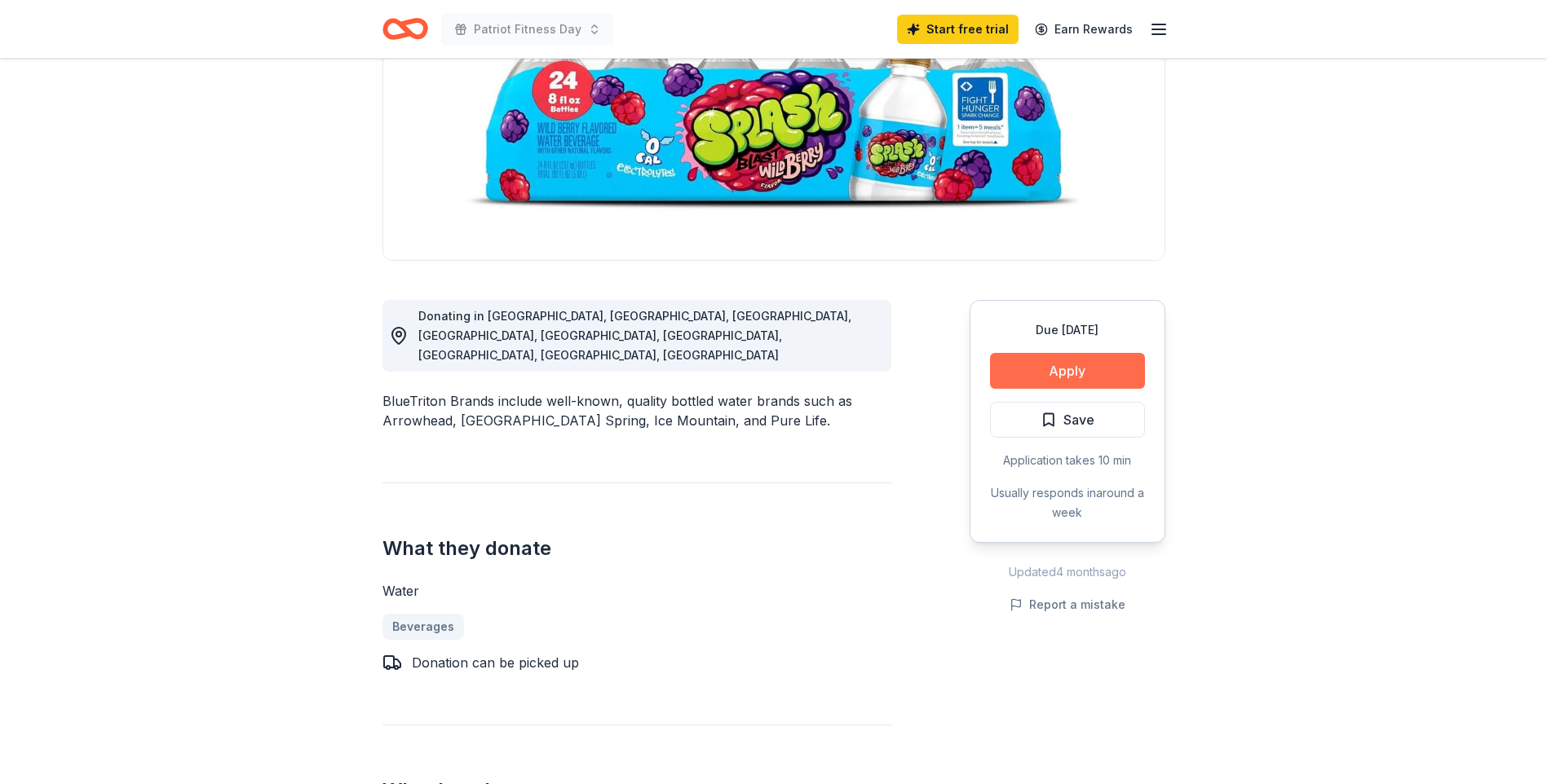
click at [1061, 377] on button "Apply" at bounding box center [1067, 371] width 155 height 36
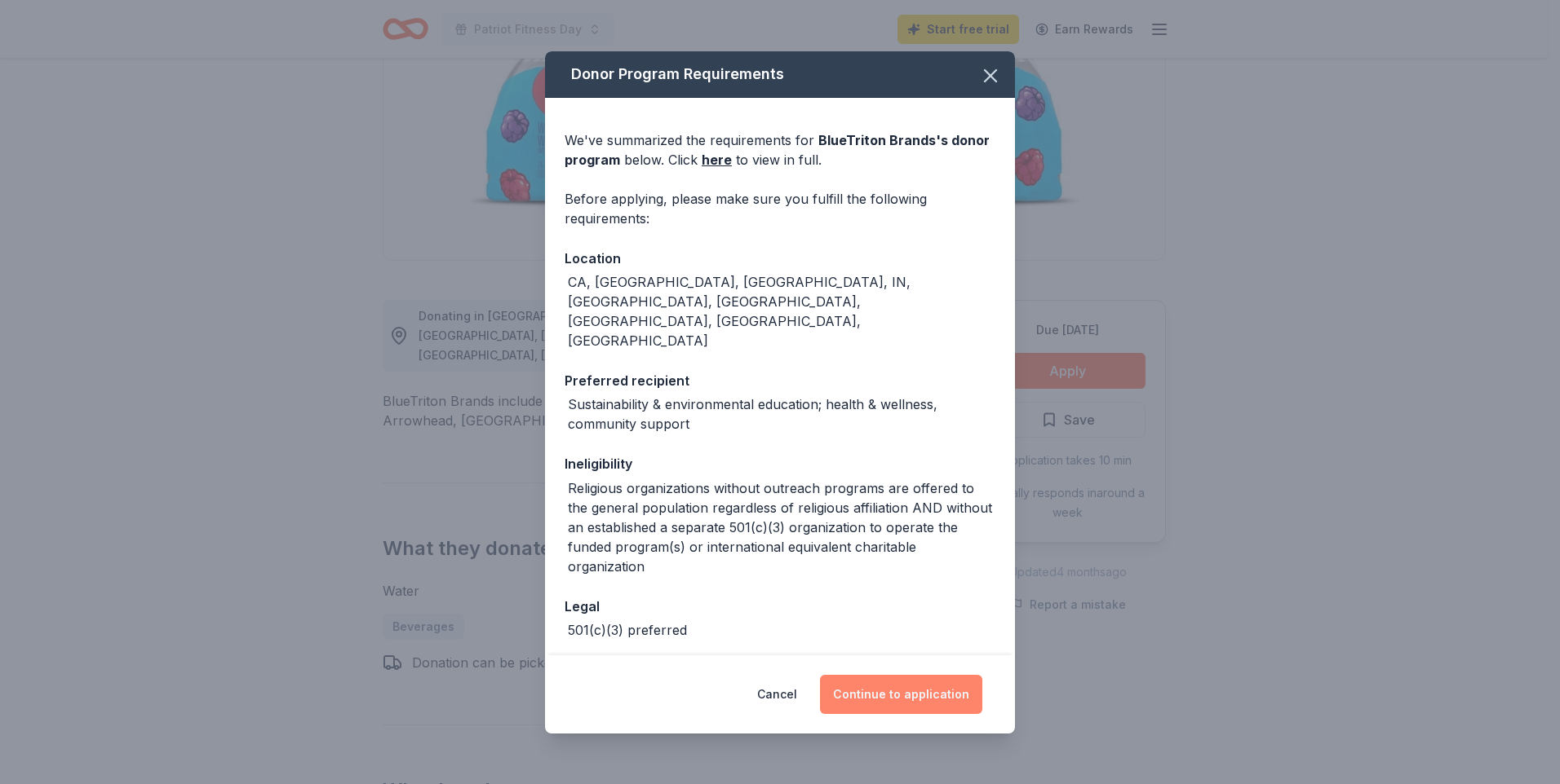
click at [928, 684] on button "Continue to application" at bounding box center [900, 695] width 162 height 39
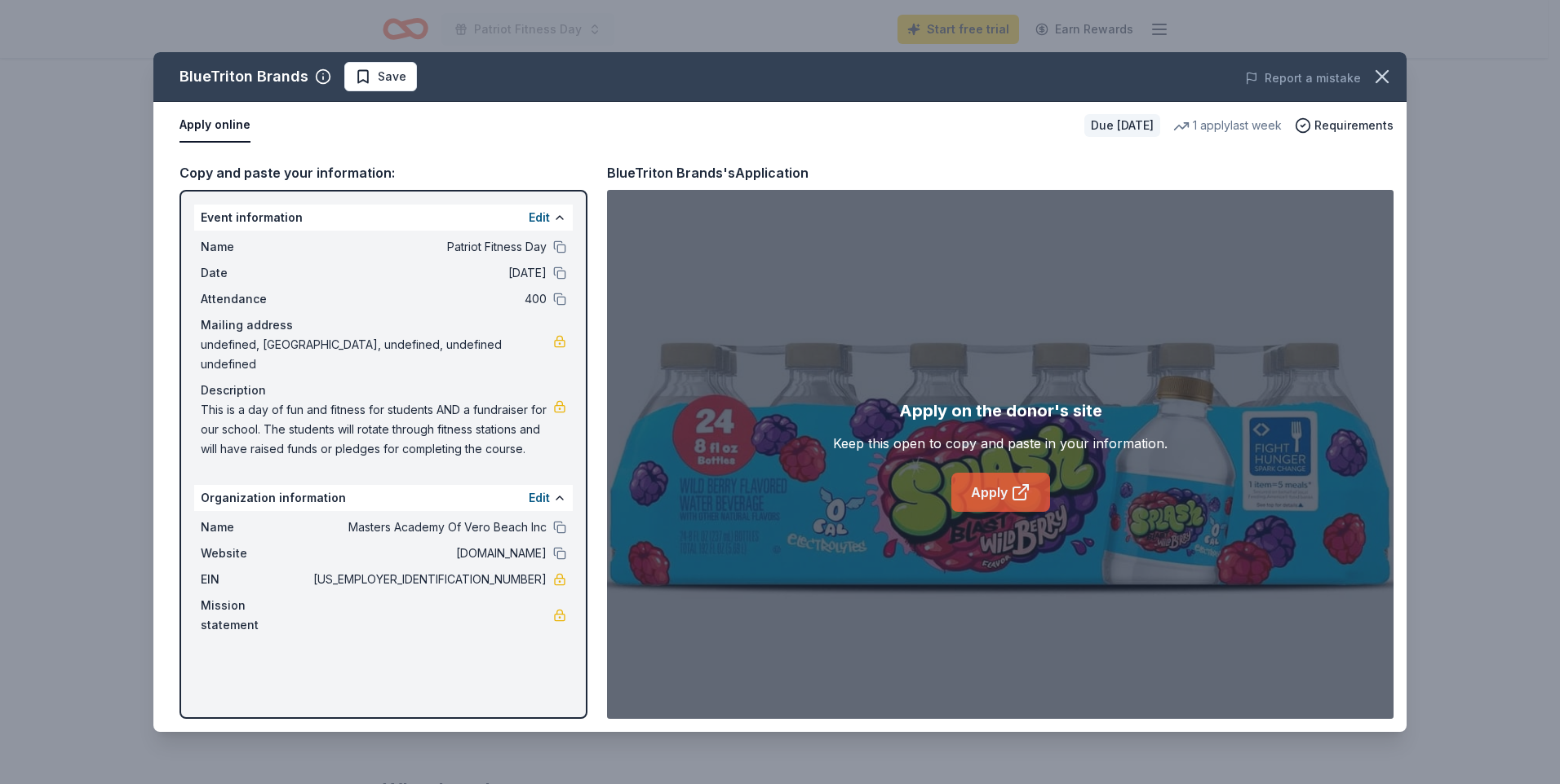
click at [1007, 491] on link "Apply" at bounding box center [1000, 492] width 99 height 39
click at [1379, 72] on icon "button" at bounding box center [1382, 76] width 23 height 23
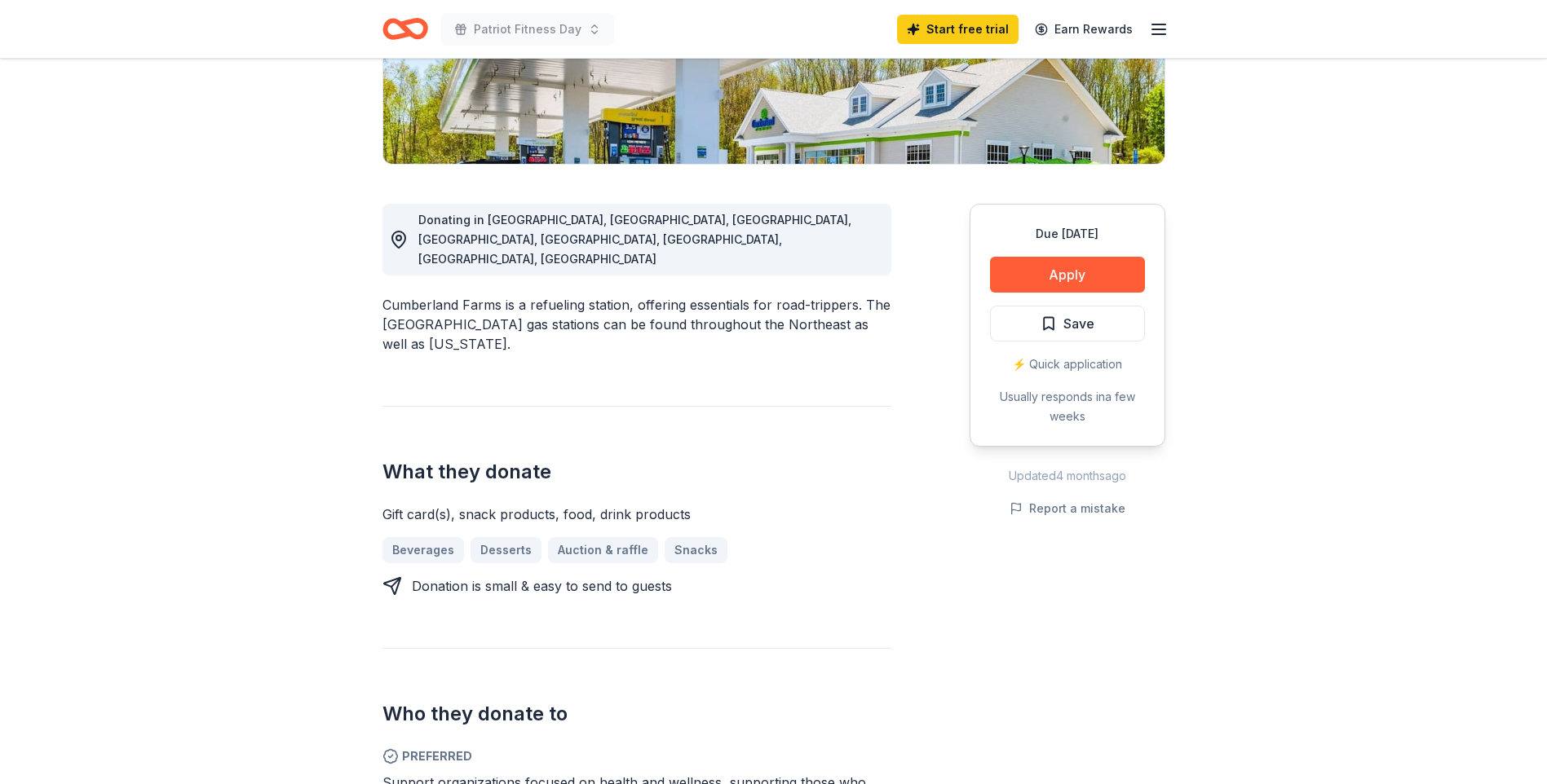
scroll to position [275, 0]
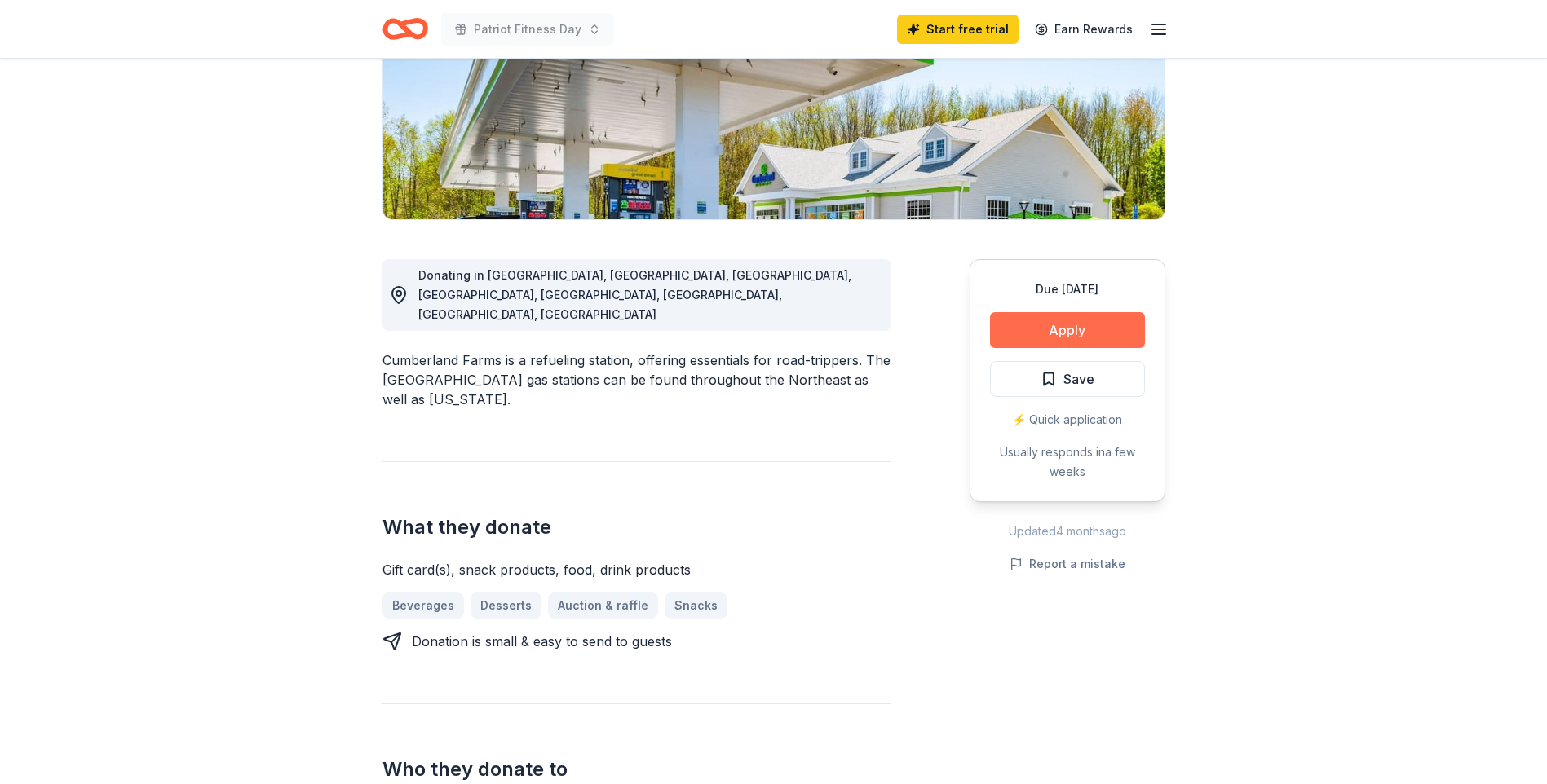
click at [1057, 325] on button "Apply" at bounding box center [1067, 330] width 155 height 36
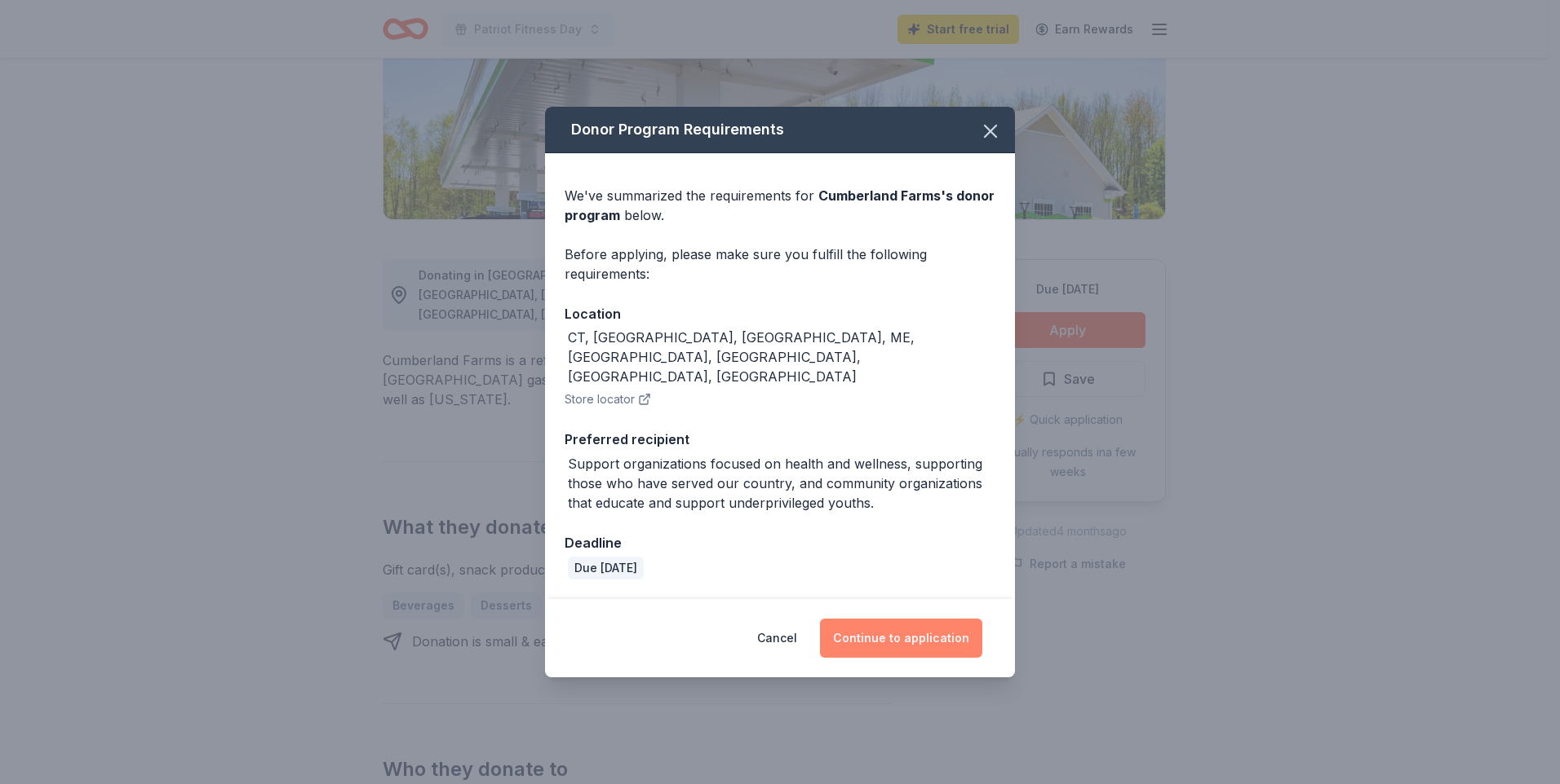
click at [906, 628] on button "Continue to application" at bounding box center [900, 639] width 162 height 39
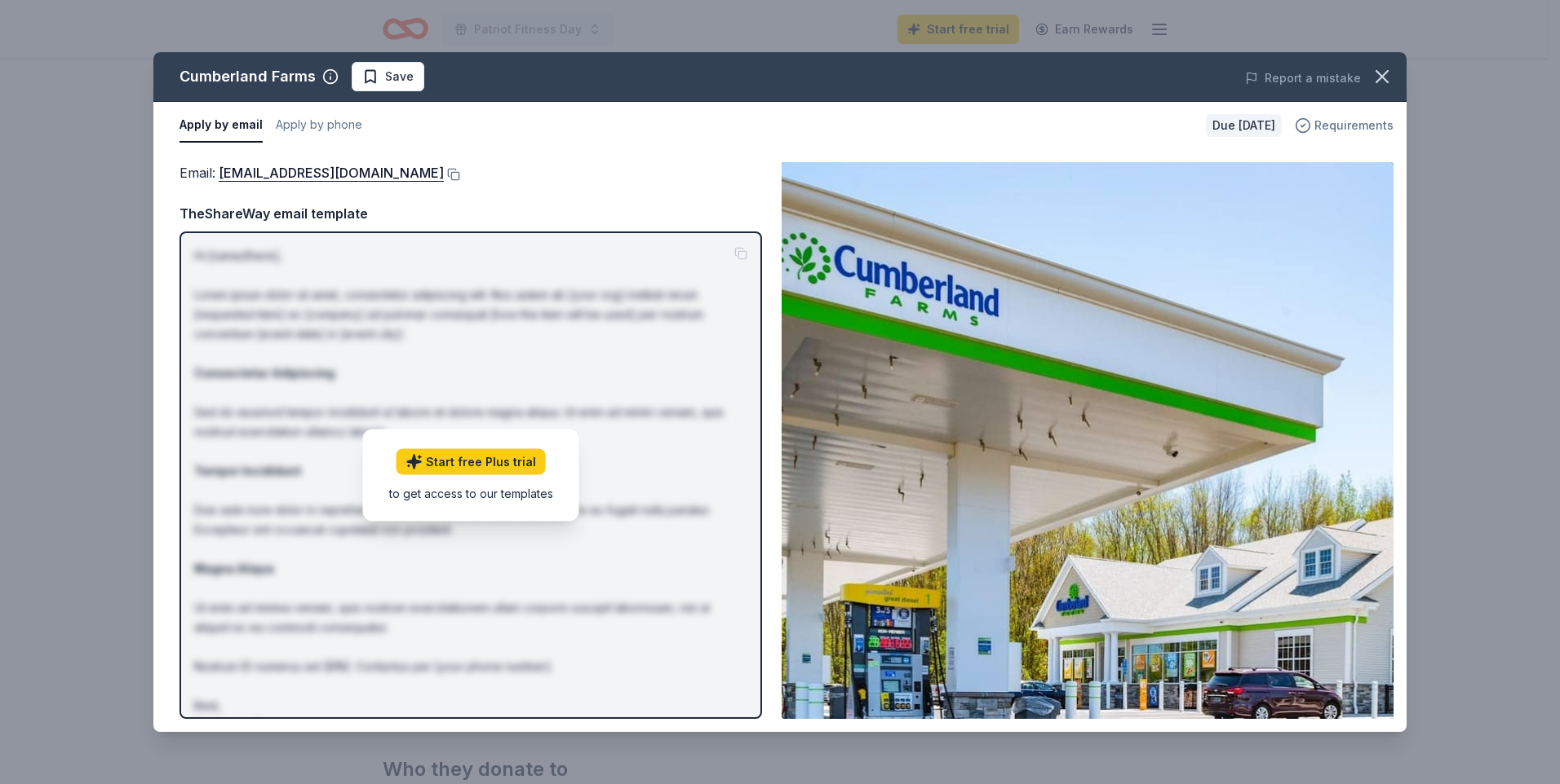
click at [1330, 122] on span "Requirements" at bounding box center [1353, 125] width 79 height 20
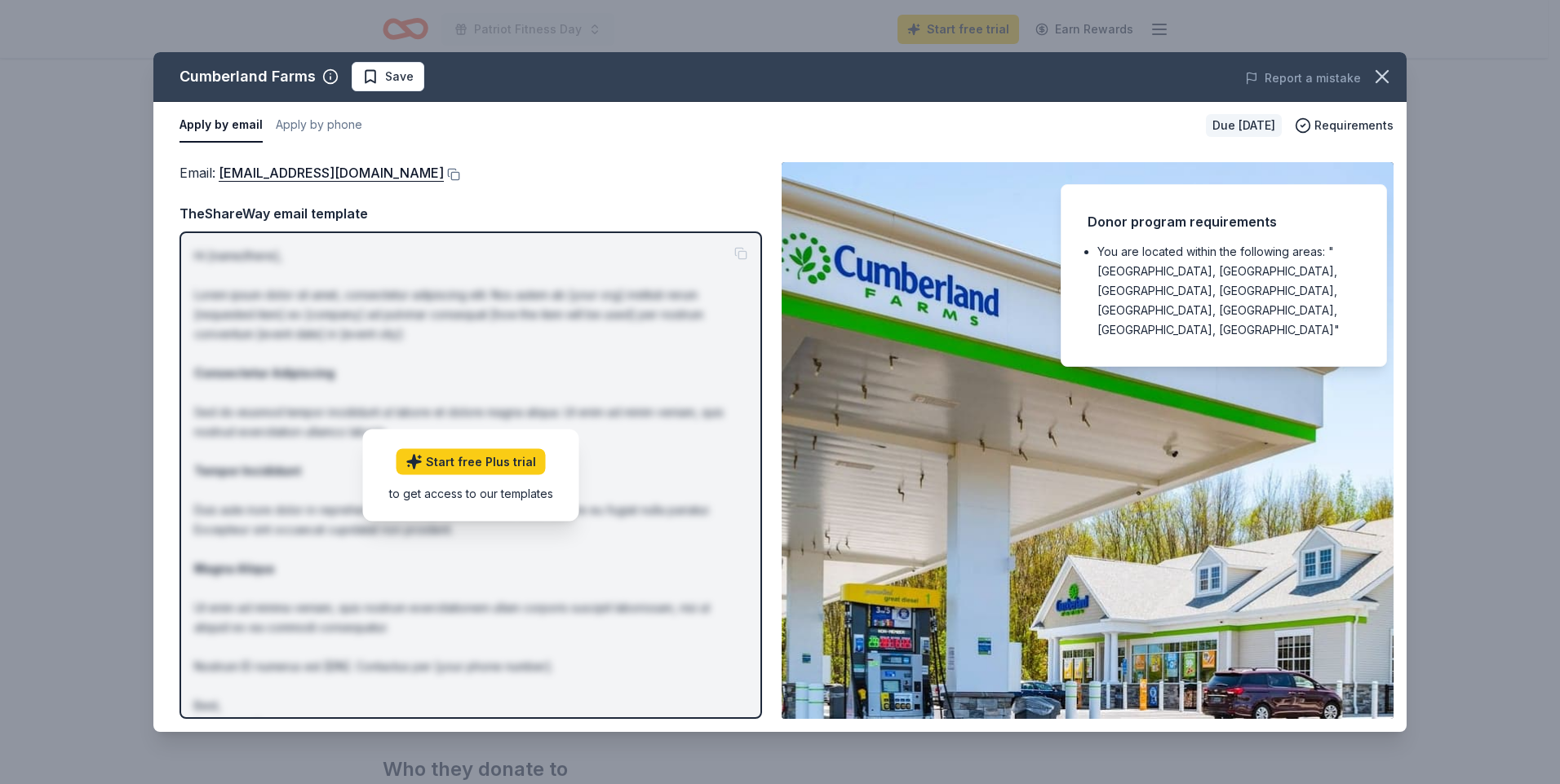
click at [630, 136] on div "Apply by email Apply by phone" at bounding box center [686, 125] width 1013 height 34
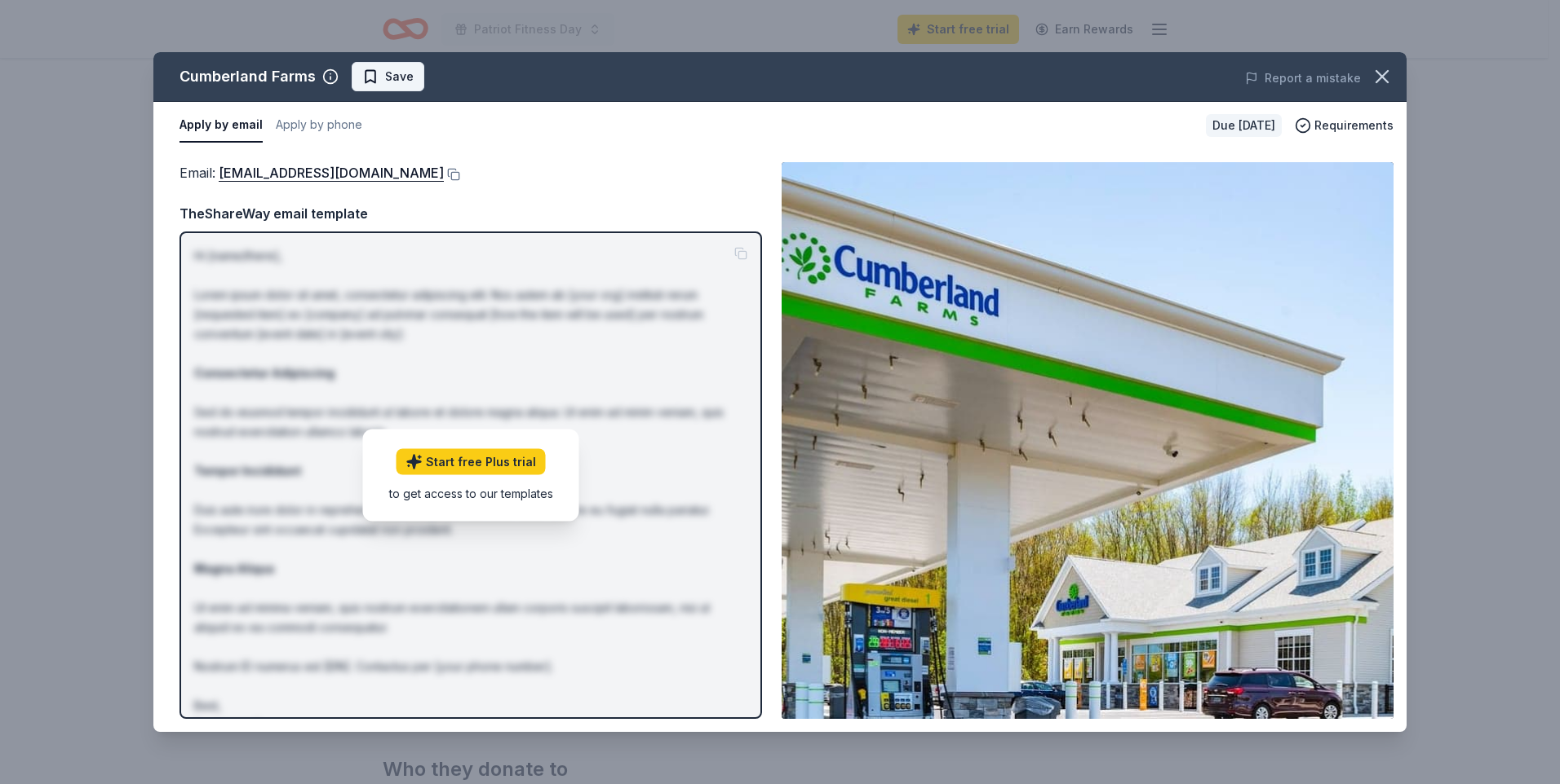
click at [372, 78] on span "Save" at bounding box center [388, 76] width 51 height 20
click at [1382, 77] on icon "button" at bounding box center [1382, 76] width 11 height 11
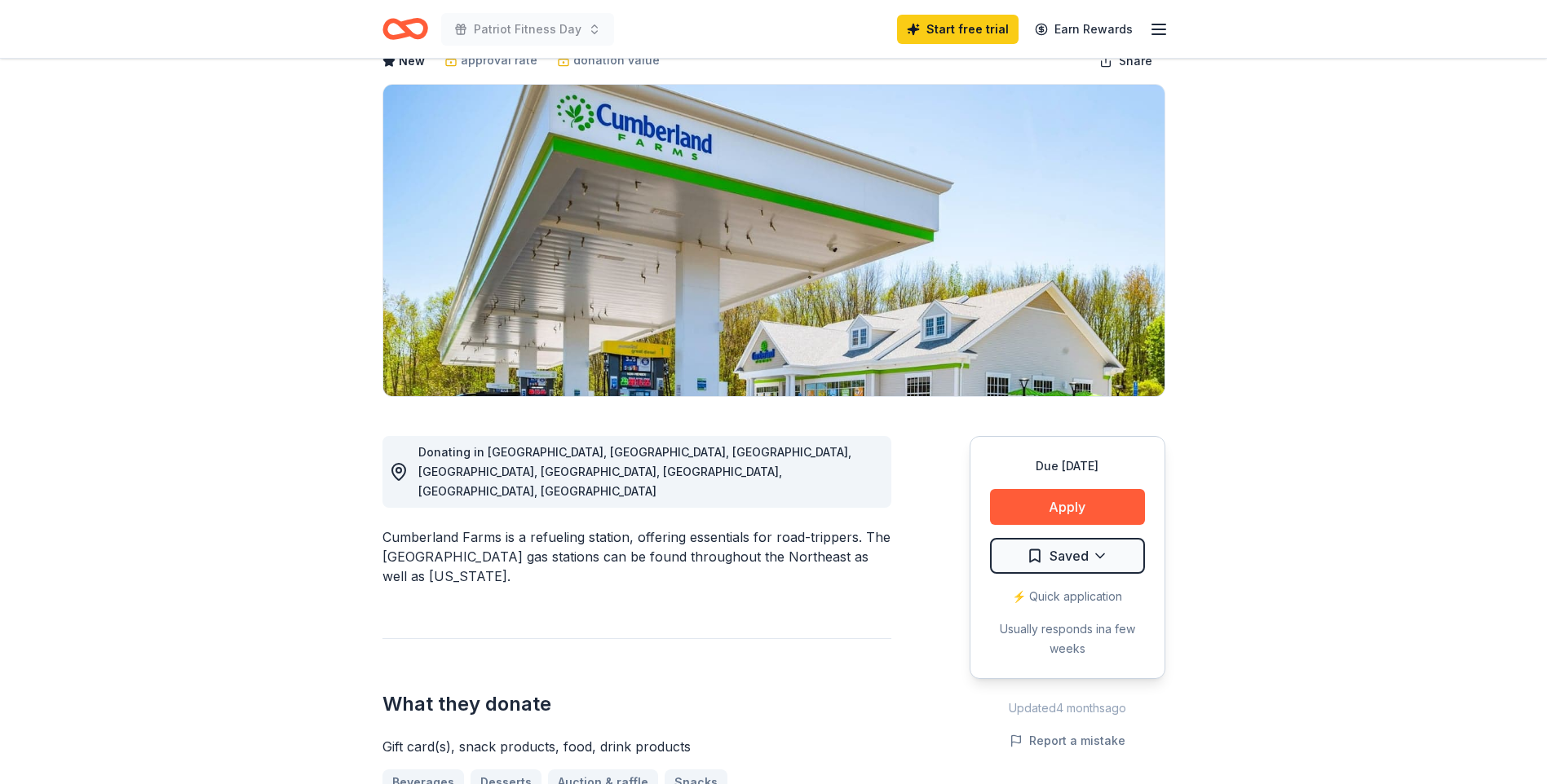
scroll to position [25, 0]
